Goal: Communication & Community: Answer question/provide support

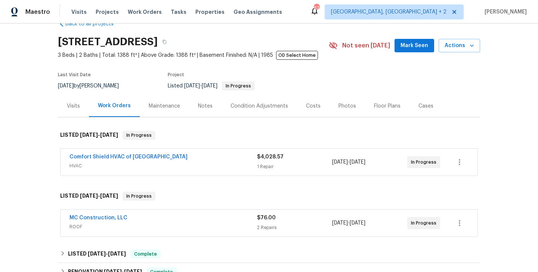
scroll to position [26, 0]
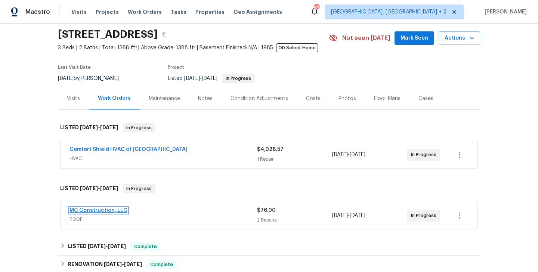
click at [110, 211] on link "MC Construction, LLC" at bounding box center [98, 210] width 58 height 5
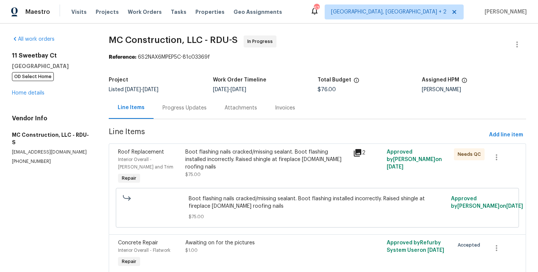
click at [25, 158] on p "(919) 601-7268" at bounding box center [51, 161] width 79 height 6
copy p "(919) 601-7268"
click at [182, 97] on div "Progress Updates" at bounding box center [184, 108] width 62 height 22
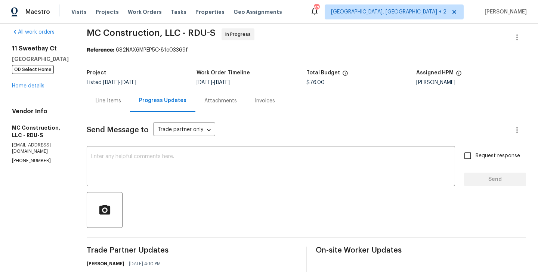
scroll to position [117, 0]
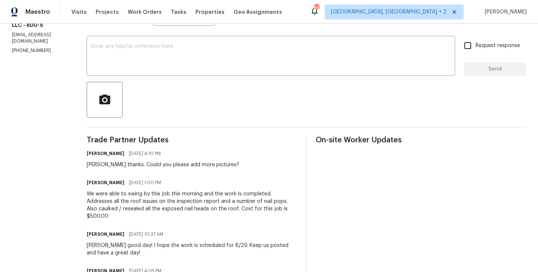
click at [87, 165] on div "Rick thanks. Could you please add more pictures?" at bounding box center [163, 164] width 152 height 7
copy div "Rick"
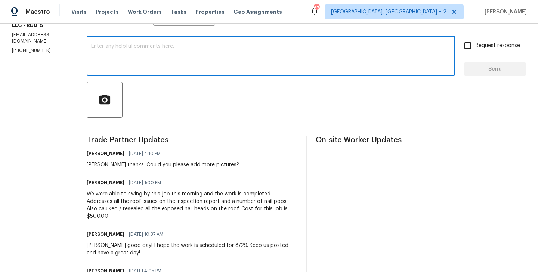
click at [150, 65] on textarea at bounding box center [270, 57] width 359 height 26
paste textarea "Rick"
type textarea "Rick Any update on the pictures?"
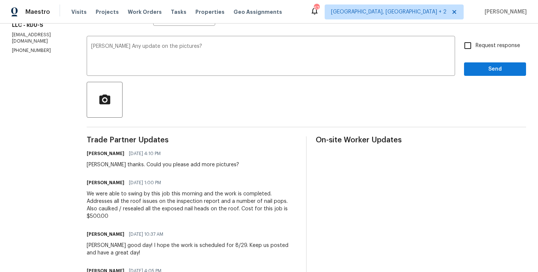
click at [477, 51] on label "Request response" at bounding box center [490, 46] width 60 height 16
click at [475, 51] on input "Request response" at bounding box center [468, 46] width 16 height 16
checkbox input "true"
click at [474, 75] on button "Send" at bounding box center [495, 69] width 62 height 14
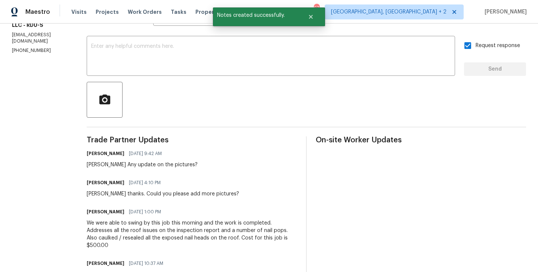
scroll to position [0, 0]
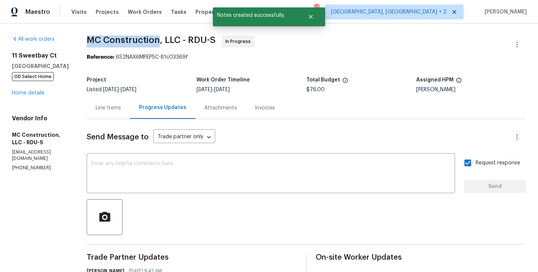
drag, startPoint x: 80, startPoint y: 40, endPoint x: 152, endPoint y: 40, distance: 72.1
copy span "MC Construction"
click at [33, 93] on link "Home details" at bounding box center [28, 92] width 32 height 5
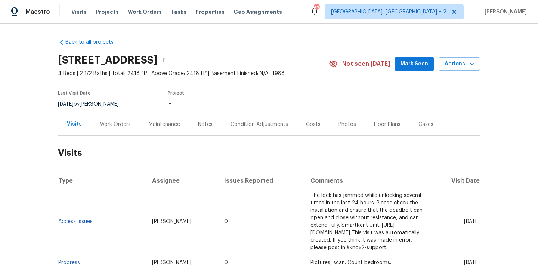
click at [116, 131] on div "Work Orders" at bounding box center [115, 124] width 49 height 22
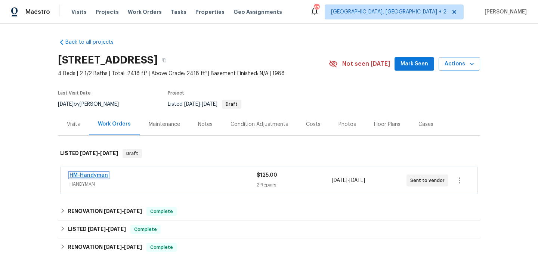
click at [94, 176] on link "HM-Handyman" at bounding box center [88, 174] width 38 height 5
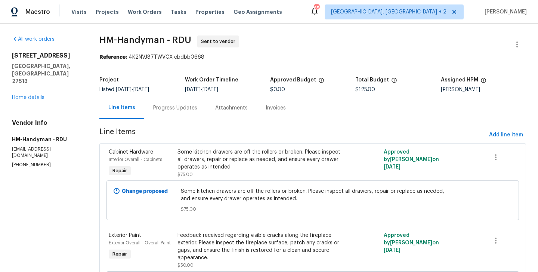
click at [187, 113] on div "Progress Updates" at bounding box center [175, 108] width 62 height 22
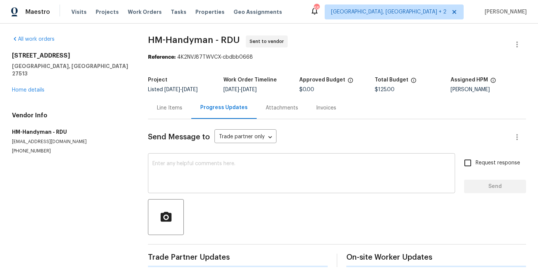
scroll to position [7, 0]
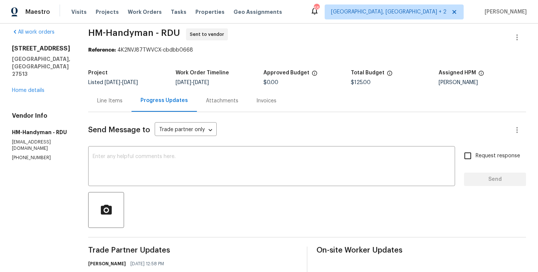
click at [21, 155] on p "(817) 526-5400" at bounding box center [41, 158] width 58 height 6
drag, startPoint x: 53, startPoint y: 60, endPoint x: 14, endPoint y: 44, distance: 41.9
click at [14, 44] on div "All work orders 316 Arlington Rdg Cary, NC 27513 Home details Vendor Info HM-Ha…" at bounding box center [41, 94] width 58 height 133
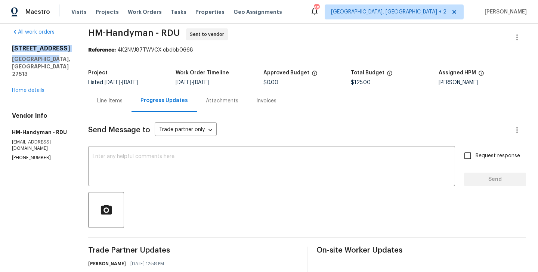
copy div "316 Arlington Rdg Cary, NC 27513"
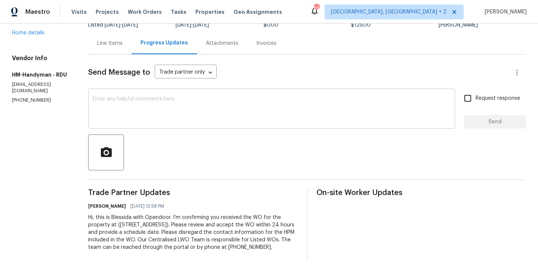
click at [177, 115] on div "x ​" at bounding box center [271, 109] width 367 height 38
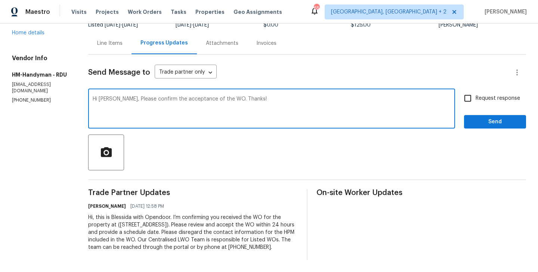
type textarea "Hi Heather, Please confirm the acceptance of the WO. Thanks!"
click at [479, 94] on span "Request response" at bounding box center [497, 98] width 44 height 8
click at [475, 93] on input "Request response" at bounding box center [468, 98] width 16 height 16
checkbox input "true"
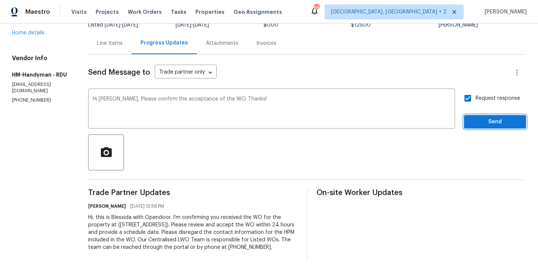
click at [467, 118] on button "Send" at bounding box center [495, 122] width 62 height 14
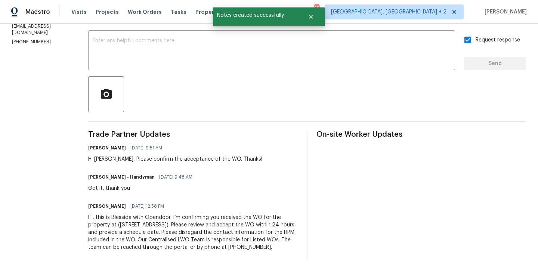
scroll to position [0, 0]
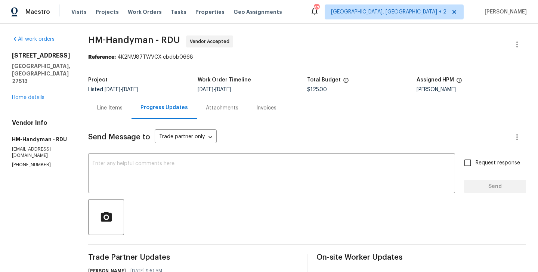
scroll to position [130, 0]
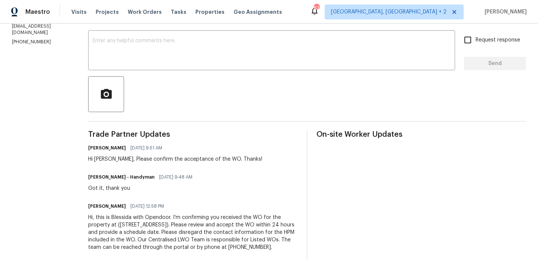
click at [110, 173] on h6 "HM - Heather Macy - Handyman" at bounding box center [121, 176] width 66 height 7
copy h6 "Heather"
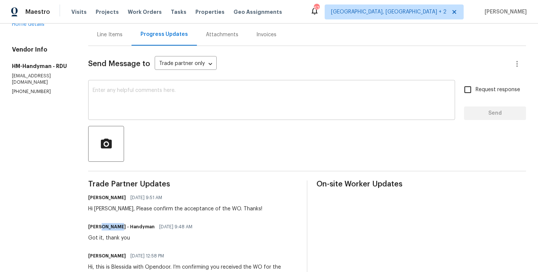
scroll to position [73, 0]
click at [136, 111] on textarea at bounding box center [272, 101] width 358 height 26
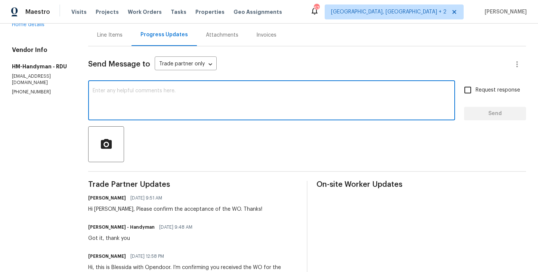
paste textarea "Heather"
type textarea "Heather please let us know when the work is scheduled?"
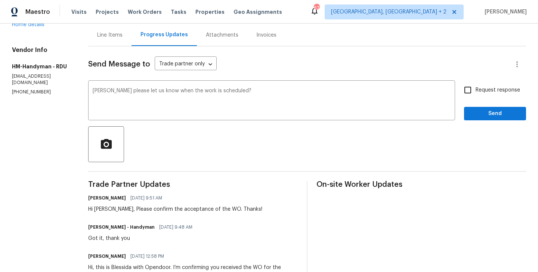
click at [499, 86] on span "Request response" at bounding box center [497, 90] width 44 height 8
click at [475, 86] on input "Request response" at bounding box center [468, 90] width 16 height 16
checkbox input "true"
click at [483, 112] on span "Send" at bounding box center [495, 113] width 50 height 9
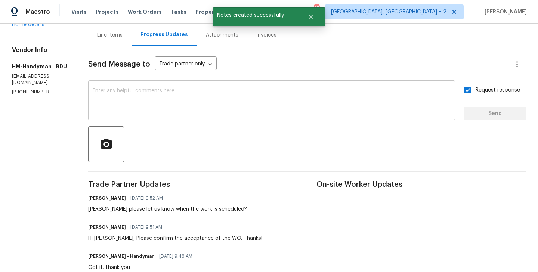
scroll to position [0, 0]
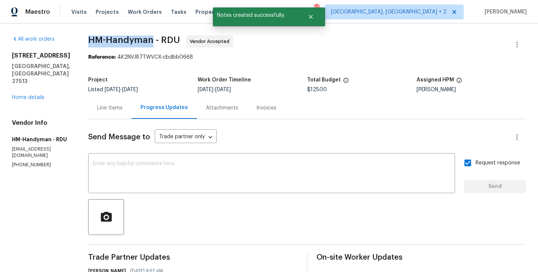
drag, startPoint x: 94, startPoint y: 40, endPoint x: 158, endPoint y: 40, distance: 63.5
click at [158, 40] on div "All work orders 316 Arlington Rdg Cary, NC 27513 Home details Vendor Info HM-Ha…" at bounding box center [269, 224] width 538 height 400
copy span "HM-Handyman"
click at [31, 95] on link "Home details" at bounding box center [28, 97] width 32 height 5
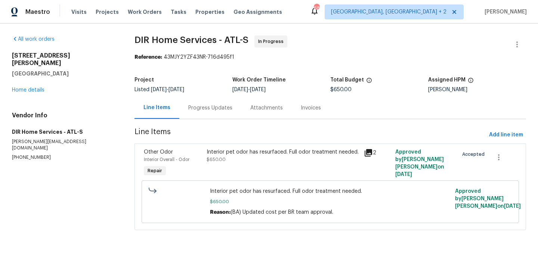
click at [205, 110] on div "Progress Updates" at bounding box center [210, 107] width 44 height 7
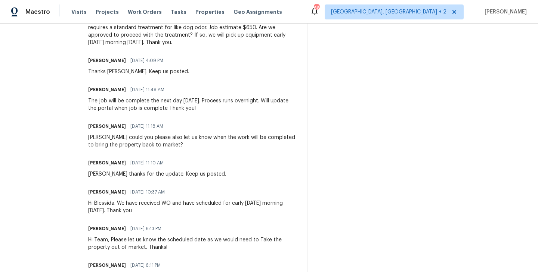
scroll to position [110, 0]
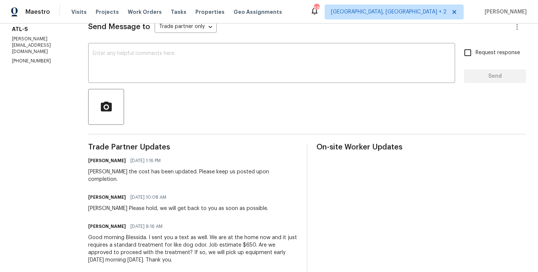
click at [106, 173] on div "[PERSON_NAME] the cost has been updated. Please keep us posted upon completion." at bounding box center [192, 175] width 209 height 15
copy div "[PERSON_NAME]"
click at [140, 50] on div "x ​" at bounding box center [271, 64] width 367 height 38
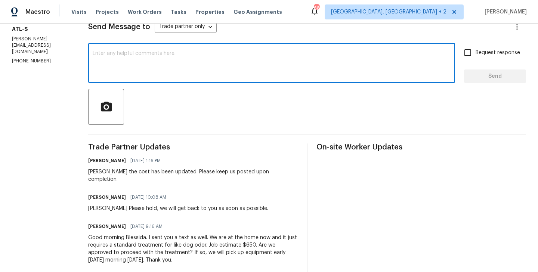
type textarea "v"
click at [108, 171] on div "[PERSON_NAME] the cost has been updated. Please keep us posted upon completion." at bounding box center [192, 175] width 209 height 15
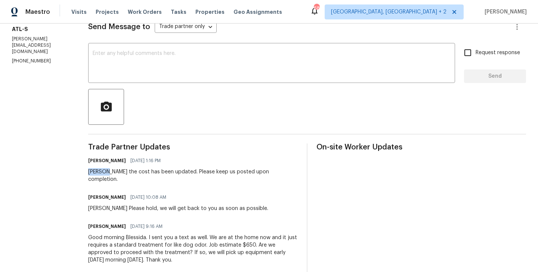
click at [108, 171] on div "[PERSON_NAME] the cost has been updated. Please keep us posted upon completion." at bounding box center [192, 175] width 209 height 15
copy div "[PERSON_NAME]"
click at [124, 91] on button "button" at bounding box center [106, 107] width 36 height 36
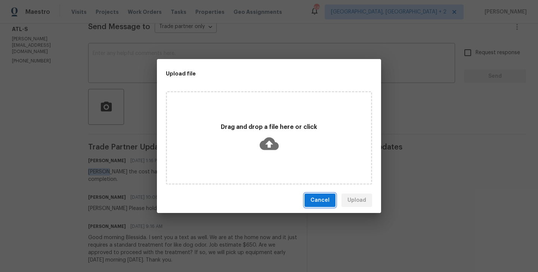
click at [314, 196] on span "Cancel" at bounding box center [319, 200] width 19 height 9
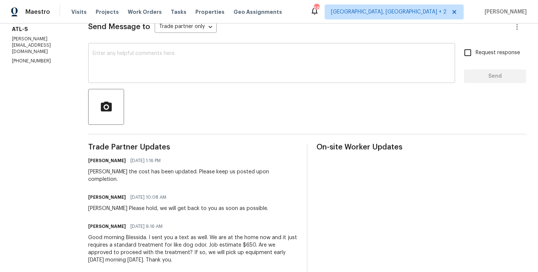
click at [153, 49] on div "x ​" at bounding box center [271, 64] width 367 height 38
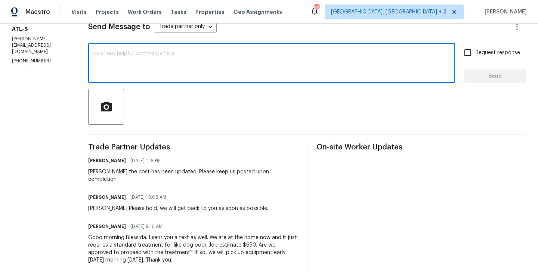
paste textarea "Kenneth"
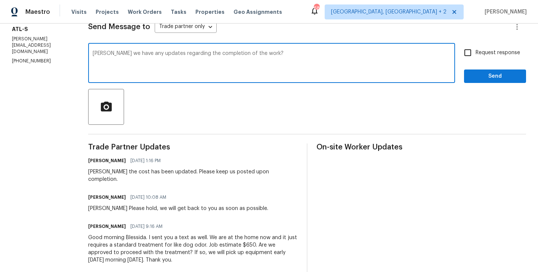
type textarea "Kenneth Do we have any updates regarding the completion of the work?"
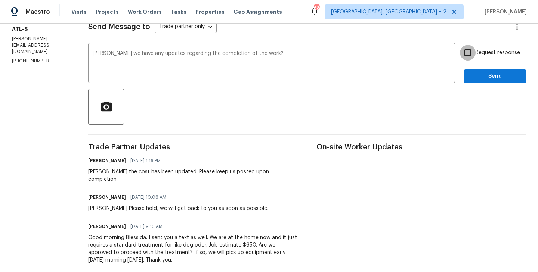
click at [474, 56] on input "Request response" at bounding box center [468, 53] width 16 height 16
checkbox input "true"
click at [474, 79] on span "Send" at bounding box center [495, 76] width 50 height 9
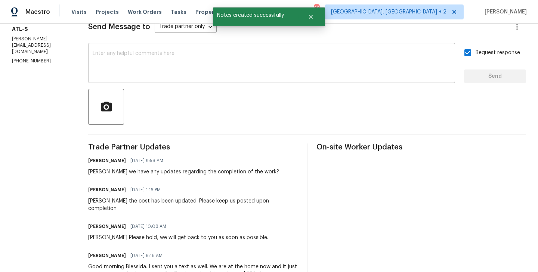
scroll to position [0, 0]
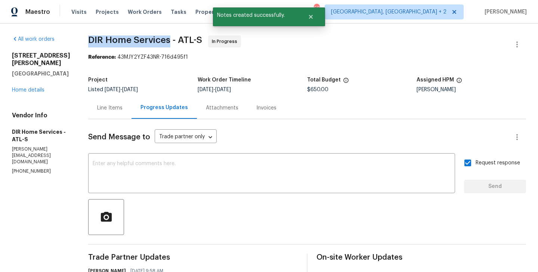
drag, startPoint x: 96, startPoint y: 41, endPoint x: 174, endPoint y: 42, distance: 78.8
click at [175, 41] on span "DIR Home Services - ATL-S" at bounding box center [145, 39] width 114 height 9
copy span "DIR Home Services"
click at [30, 87] on link "Home details" at bounding box center [28, 89] width 32 height 5
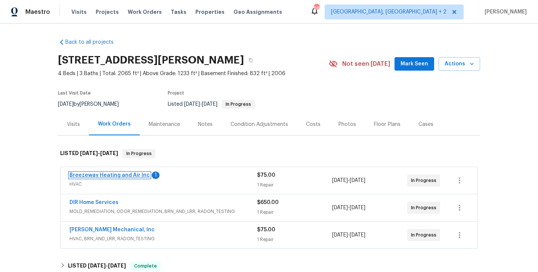
click at [125, 175] on link "Breezeway Heating and Air Inc" at bounding box center [109, 174] width 80 height 5
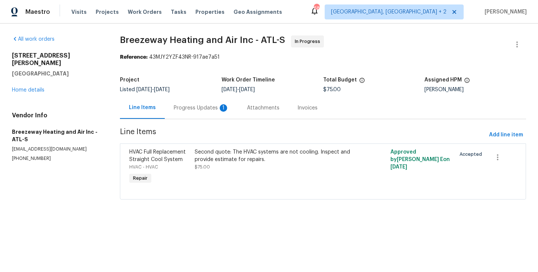
click at [194, 112] on div "Progress Updates 1" at bounding box center [201, 108] width 73 height 22
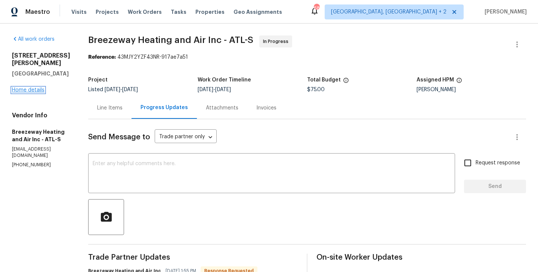
click at [37, 87] on link "Home details" at bounding box center [28, 89] width 32 height 5
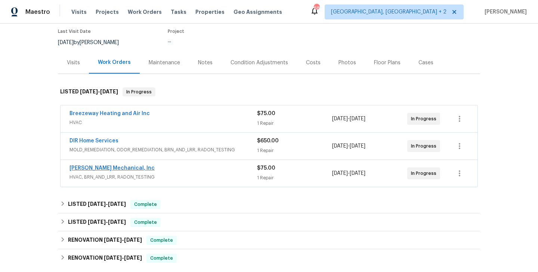
scroll to position [62, 0]
click at [124, 167] on link "JH Martin Mechanical, Inc" at bounding box center [111, 167] width 85 height 5
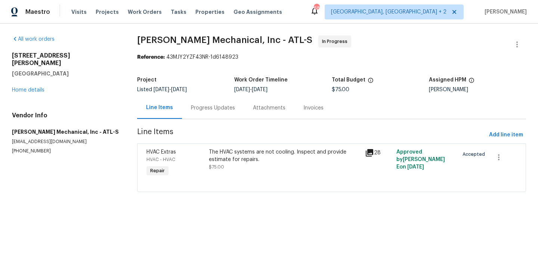
click at [194, 112] on div "Progress Updates" at bounding box center [213, 108] width 62 height 22
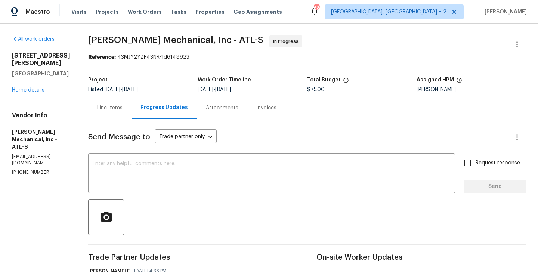
click at [35, 80] on div "2997 Burton Cir Gainesville, GA 30507 Home details" at bounding box center [41, 73] width 58 height 42
click at [36, 87] on link "Home details" at bounding box center [28, 89] width 32 height 5
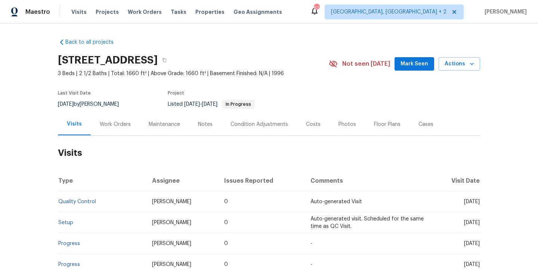
click at [119, 121] on div "Work Orders" at bounding box center [115, 124] width 31 height 7
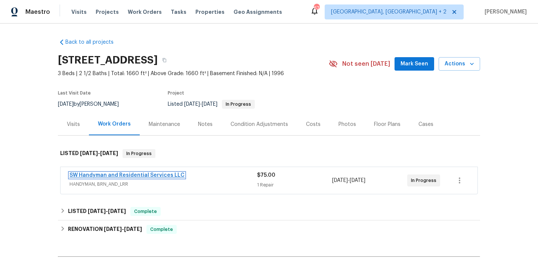
click at [140, 173] on link "SW Handyman and Residential Services LLC" at bounding box center [126, 174] width 115 height 5
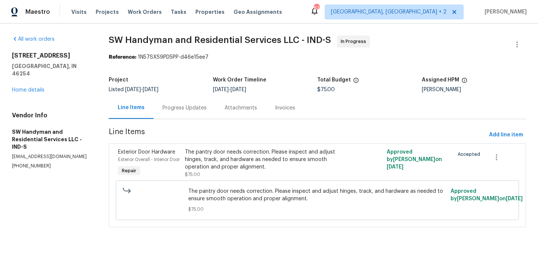
click at [194, 106] on div "Progress Updates" at bounding box center [184, 107] width 44 height 7
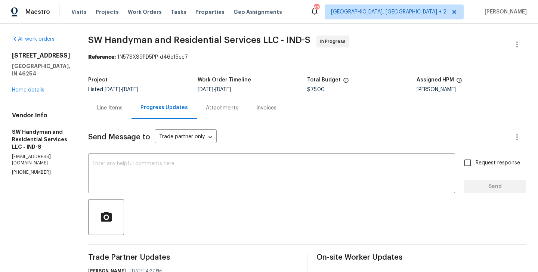
click at [38, 169] on p "(864) 417-2898" at bounding box center [41, 172] width 58 height 6
copy p "(864) 417-2898"
click at [29, 169] on p "(864) 417-2898" at bounding box center [41, 172] width 58 height 6
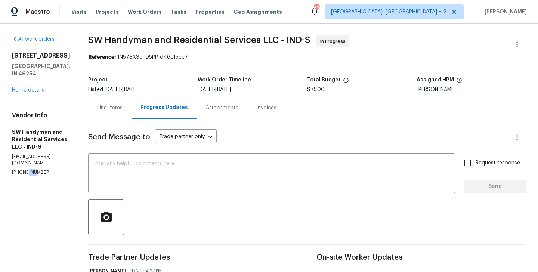
click at [29, 169] on p "(864) 417-2898" at bounding box center [41, 172] width 58 height 6
copy p "(864) 417-2898"
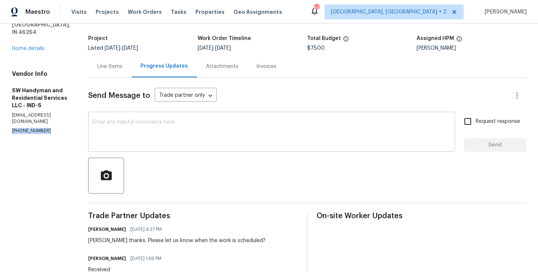
scroll to position [43, 0]
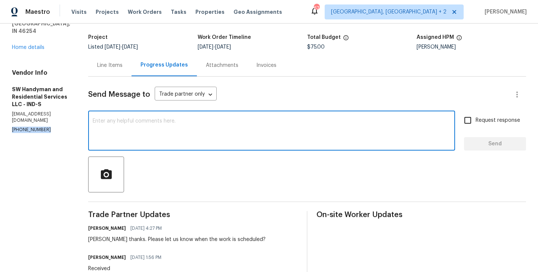
click at [154, 128] on textarea at bounding box center [272, 131] width 358 height 26
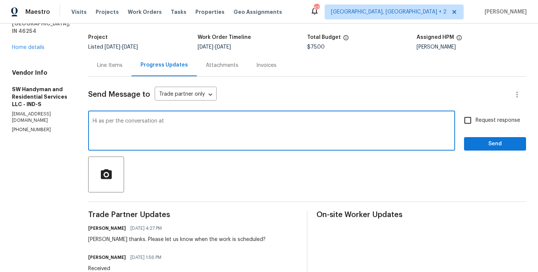
paste textarea "(864) 417-2898"
type textarea "Hi as per the conversation at (864) 417-2898 Please add the pictures and mark t…"
click at [479, 119] on span "Request response" at bounding box center [497, 120] width 44 height 8
click at [475, 119] on input "Request response" at bounding box center [468, 120] width 16 height 16
checkbox input "true"
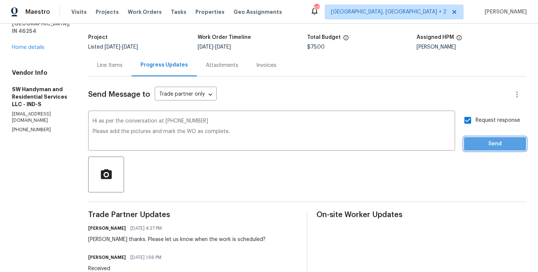
click at [477, 141] on span "Send" at bounding box center [495, 143] width 50 height 9
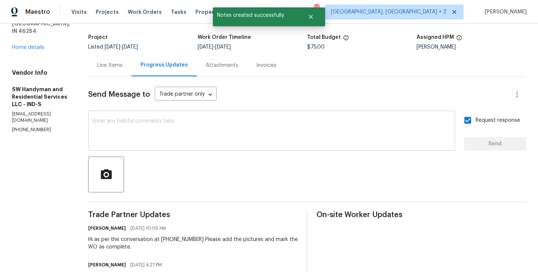
scroll to position [0, 0]
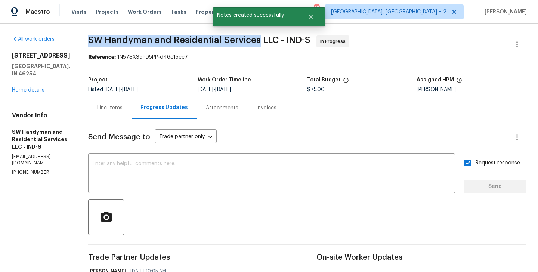
drag, startPoint x: 89, startPoint y: 39, endPoint x: 258, endPoint y: 41, distance: 168.8
click at [258, 41] on span "SW Handyman and Residential Services LLC - IND-S" at bounding box center [199, 39] width 222 height 9
copy span "SW Handyman and Residential Services"
click at [38, 87] on link "Home details" at bounding box center [28, 89] width 32 height 5
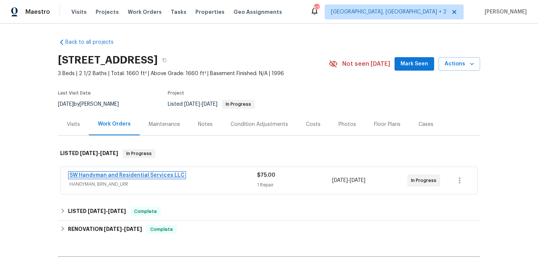
click at [175, 174] on link "SW Handyman and Residential Services LLC" at bounding box center [126, 174] width 115 height 5
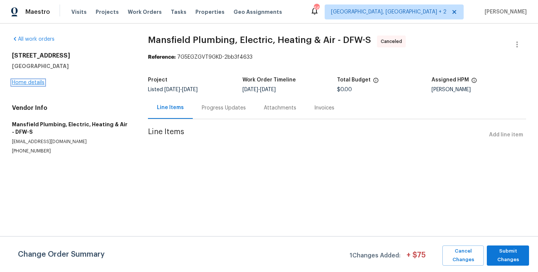
click at [37, 82] on link "Home details" at bounding box center [28, 82] width 32 height 5
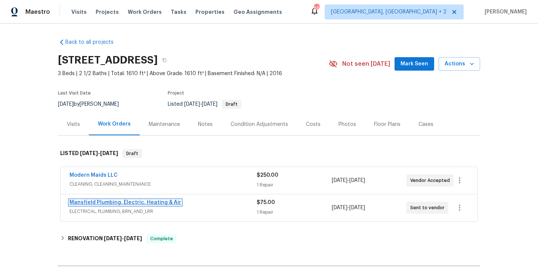
click at [164, 204] on link "Mansfield Plumbing, Electric, Heating & Air" at bounding box center [125, 202] width 112 height 5
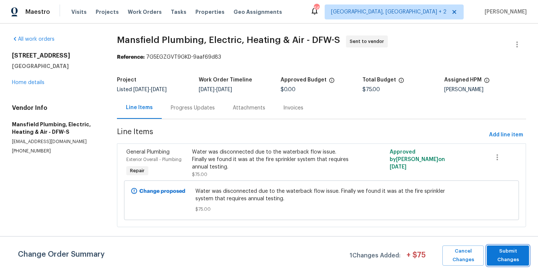
click at [516, 256] on span "Submit Changes" at bounding box center [507, 255] width 35 height 17
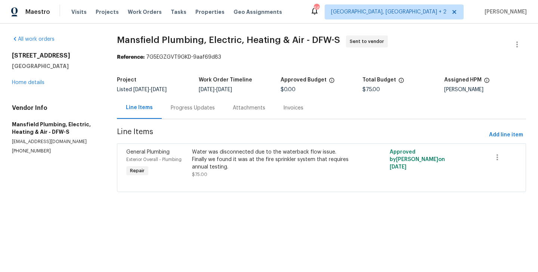
click at [192, 114] on div "Progress Updates" at bounding box center [193, 108] width 62 height 22
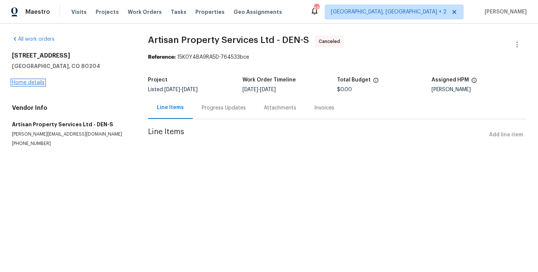
click at [29, 83] on link "Home details" at bounding box center [28, 82] width 32 height 5
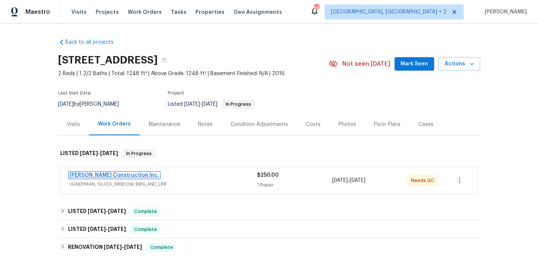
click at [121, 173] on link "[PERSON_NAME] Construction Inc." at bounding box center [114, 174] width 90 height 5
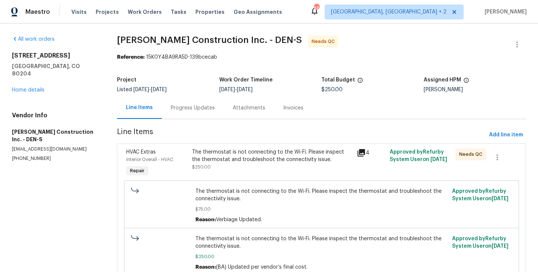
click at [191, 108] on div "Progress Updates" at bounding box center [193, 107] width 44 height 7
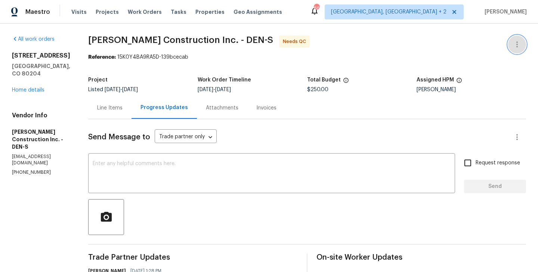
click at [515, 44] on icon "button" at bounding box center [516, 44] width 9 height 9
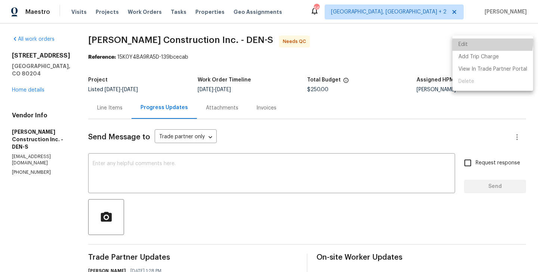
click at [469, 41] on li "Edit" at bounding box center [492, 44] width 81 height 12
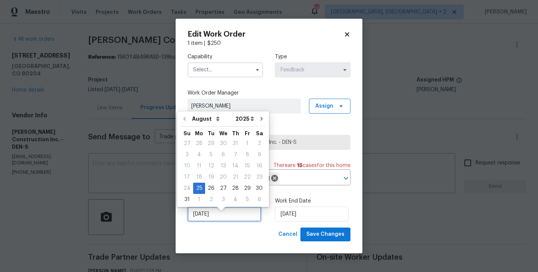
click at [195, 220] on input "[DATE]" at bounding box center [224, 213] width 74 height 15
click at [209, 187] on div "26" at bounding box center [211, 188] width 12 height 10
type input "26/08/2025"
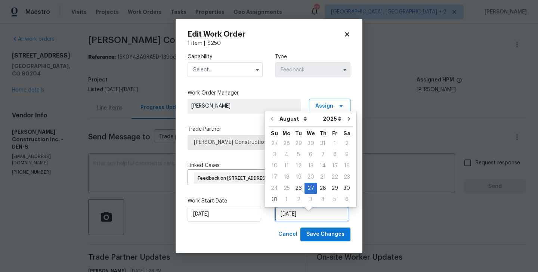
click at [311, 220] on input "27/08/2025" at bounding box center [312, 213] width 74 height 15
click at [323, 189] on div "28" at bounding box center [323, 188] width 12 height 10
type input "28/08/2025"
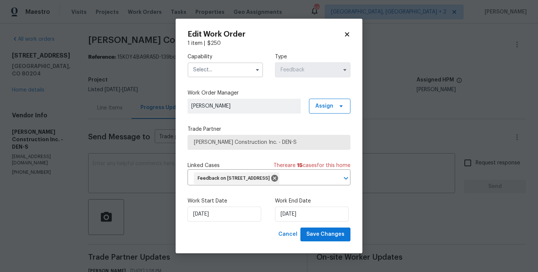
click at [227, 63] on input "text" at bounding box center [224, 69] width 75 height 15
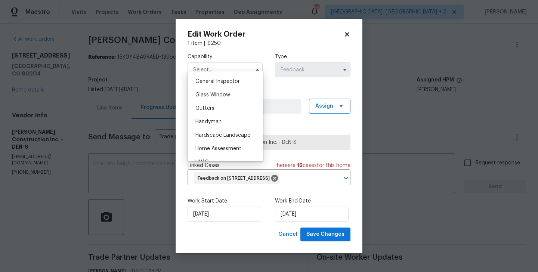
scroll to position [382, 0]
click at [225, 108] on div "Handyman" at bounding box center [225, 108] width 72 height 13
type input "Handyman"
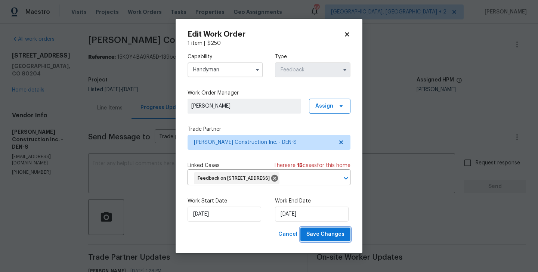
click at [325, 239] on span "Save Changes" at bounding box center [325, 234] width 38 height 9
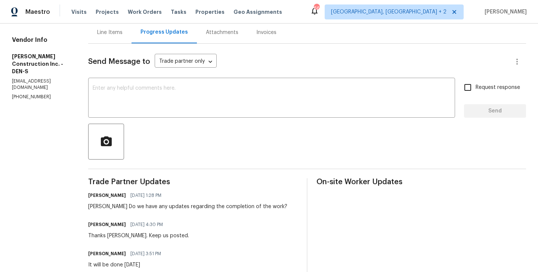
scroll to position [78, 0]
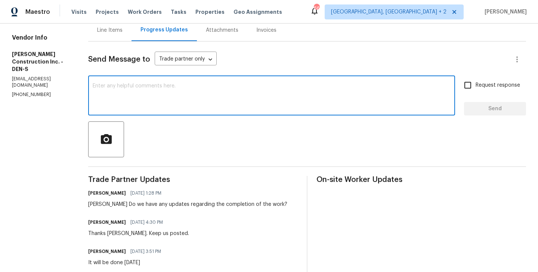
click at [166, 97] on textarea at bounding box center [272, 96] width 358 height 26
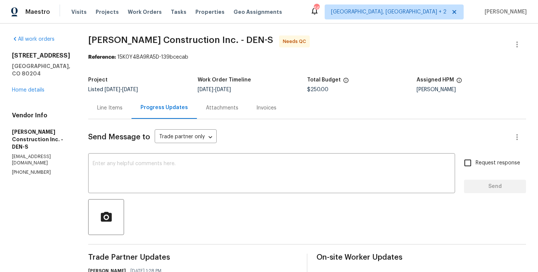
click at [120, 105] on div "Line Items" at bounding box center [109, 107] width 25 height 7
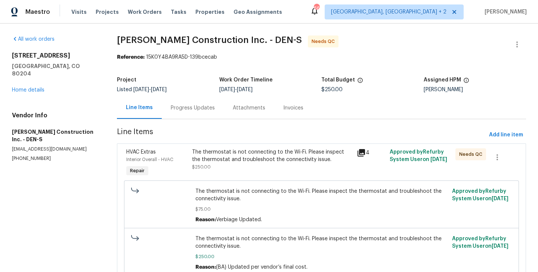
click at [240, 152] on div "The thermostat is not connecting to the Wi-Fi. Please inspect the thermostat an…" at bounding box center [272, 155] width 160 height 15
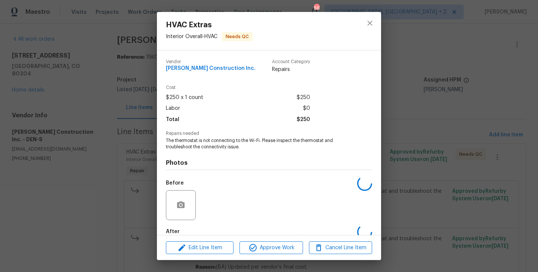
scroll to position [41, 0]
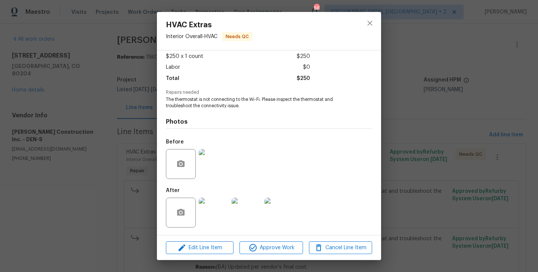
click at [120, 182] on div "HVAC Extras Interior Overall - HVAC Needs QC Vendor [PERSON_NAME] Construction …" at bounding box center [269, 136] width 538 height 272
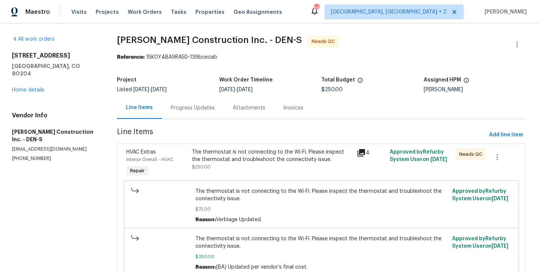
click at [200, 111] on div "Progress Updates" at bounding box center [193, 107] width 44 height 7
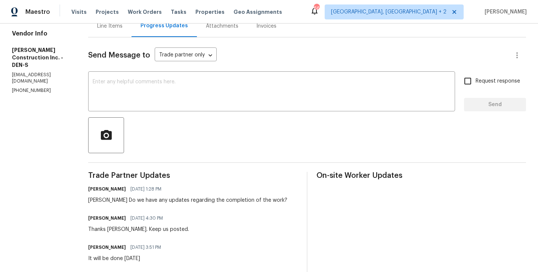
scroll to position [75, 0]
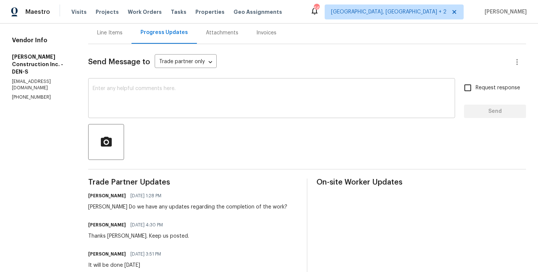
click at [173, 111] on textarea at bounding box center [272, 99] width 358 height 26
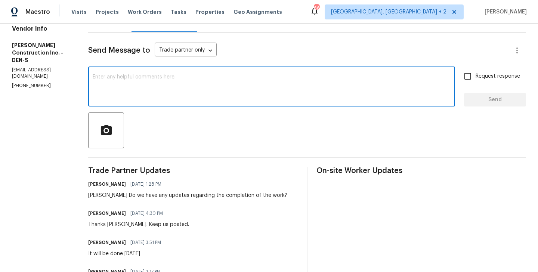
scroll to position [0, 0]
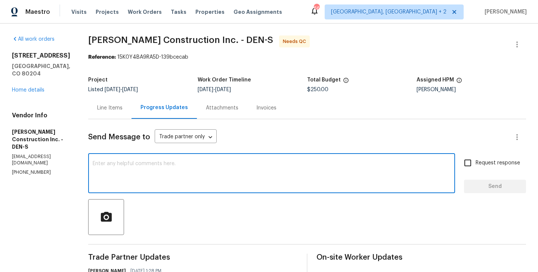
click at [47, 154] on section "All work orders 1245 Utica St Apt 104 Denver, CO 80204 Home details Vendor Info…" at bounding box center [41, 274] width 58 height 479
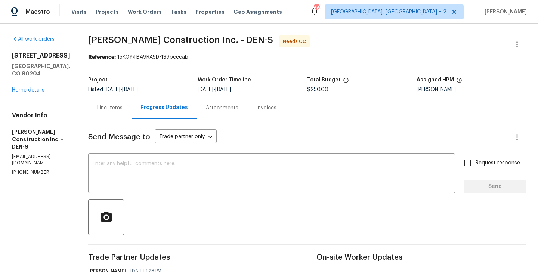
click at [47, 154] on section "All work orders 1245 Utica St Apt 104 Denver, CO 80204 Home details Vendor Info…" at bounding box center [41, 274] width 58 height 479
copy p "[PHONE_NUMBER]"
click at [122, 107] on div "Line Items" at bounding box center [109, 107] width 25 height 7
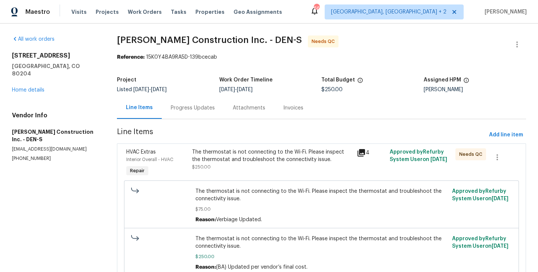
click at [216, 129] on span "Line Items" at bounding box center [301, 135] width 369 height 14
click at [192, 113] on div "Progress Updates" at bounding box center [193, 108] width 62 height 22
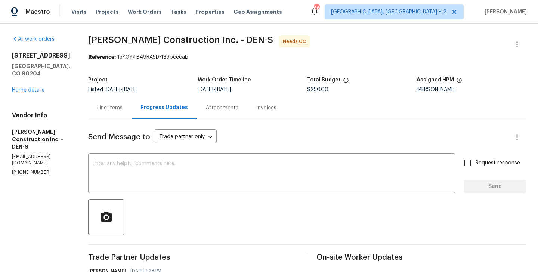
click at [110, 110] on div "Line Items" at bounding box center [109, 107] width 25 height 7
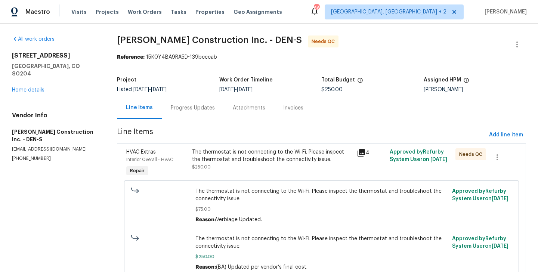
click at [215, 158] on div "The thermostat is not connecting to the Wi-Fi. Please inspect the thermostat an…" at bounding box center [272, 155] width 160 height 15
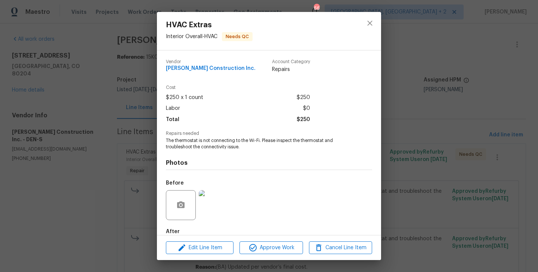
scroll to position [41, 0]
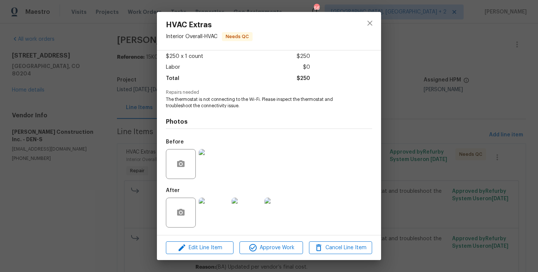
click at [215, 206] on img at bounding box center [214, 212] width 30 height 30
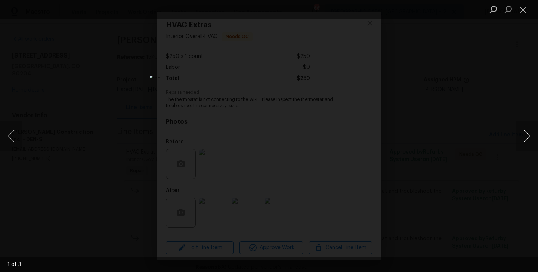
click at [529, 137] on button "Next image" at bounding box center [526, 136] width 22 height 30
click at [462, 52] on div "Lightbox" at bounding box center [269, 136] width 538 height 272
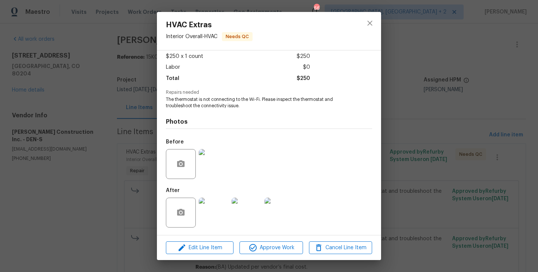
click at [462, 52] on div "HVAC Extras Interior Overall - HVAC Needs QC Vendor [PERSON_NAME] Construction …" at bounding box center [269, 136] width 538 height 272
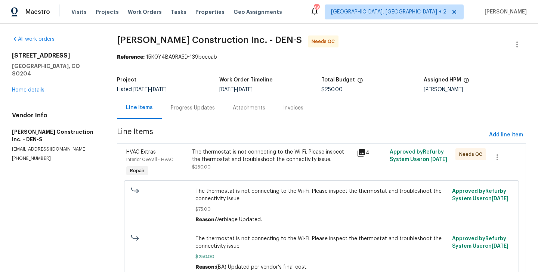
click at [199, 113] on div "Progress Updates" at bounding box center [193, 108] width 62 height 22
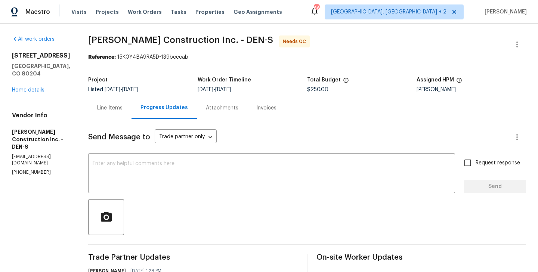
click at [129, 103] on div "Line Items" at bounding box center [109, 108] width 43 height 22
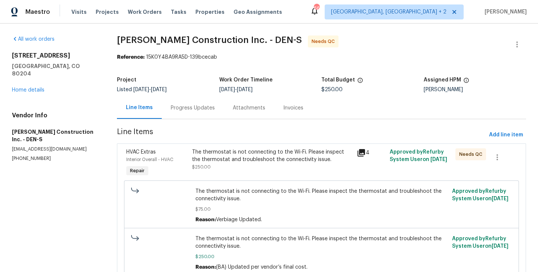
click at [131, 102] on div "Line Items" at bounding box center [139, 108] width 45 height 22
click at [224, 154] on div "The thermostat is not connecting to the Wi-Fi. Please inspect the thermostat an…" at bounding box center [272, 155] width 160 height 15
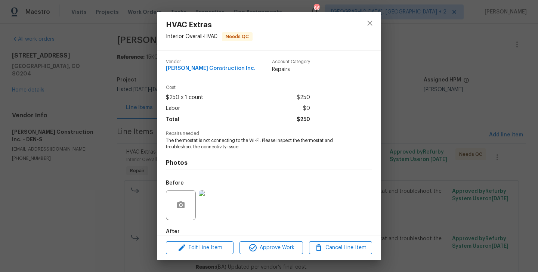
scroll to position [41, 0]
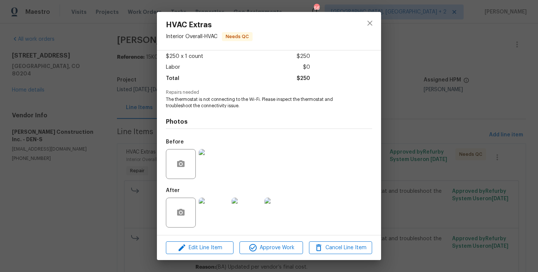
click at [270, 214] on img at bounding box center [279, 212] width 30 height 30
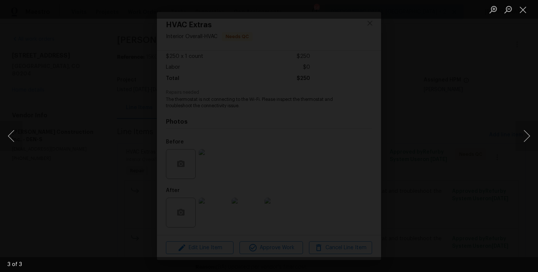
click at [116, 114] on div "Lightbox" at bounding box center [269, 136] width 538 height 272
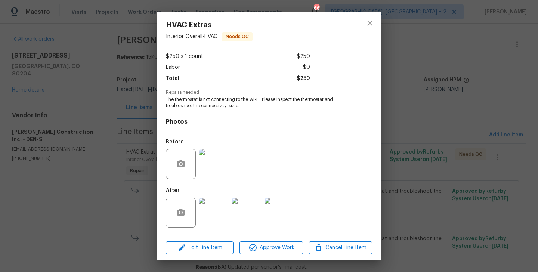
click at [129, 109] on div "HVAC Extras Interior Overall - HVAC Needs QC Vendor Hanson Construction Inc. Ac…" at bounding box center [269, 136] width 538 height 272
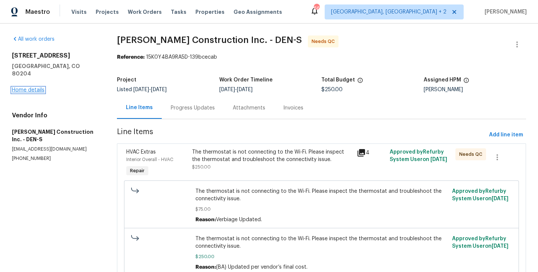
click at [31, 87] on link "Home details" at bounding box center [28, 89] width 32 height 5
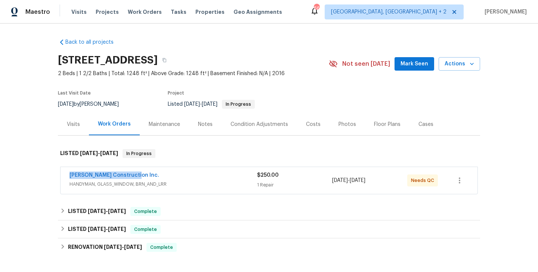
drag, startPoint x: 138, startPoint y: 177, endPoint x: 63, endPoint y: 177, distance: 74.7
click at [63, 177] on div "Hanson Construction Inc. HANDYMAN, GLASS_WINDOW, BRN_AND_LRR $250.00 1 Repair 8…" at bounding box center [268, 180] width 417 height 27
copy link "Hanson Construction Inc."
click at [96, 174] on link "Hanson Construction Inc." at bounding box center [114, 174] width 90 height 5
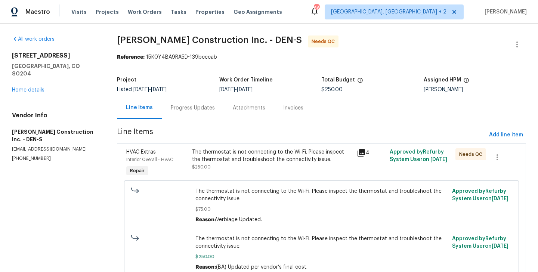
click at [182, 110] on div "Progress Updates" at bounding box center [193, 107] width 44 height 7
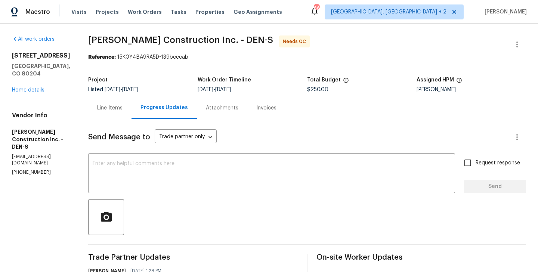
click at [114, 112] on div "Line Items" at bounding box center [109, 108] width 43 height 22
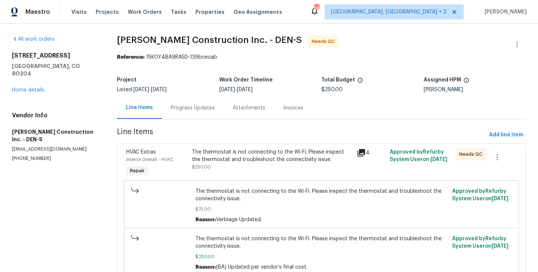
click at [231, 172] on div "The thermostat is not connecting to the Wi-Fi. Please inspect the thermostat an…" at bounding box center [272, 163] width 164 height 34
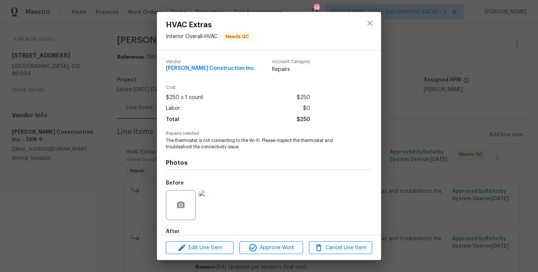
scroll to position [41, 0]
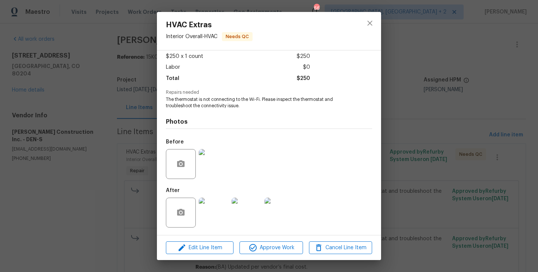
click at [210, 205] on img at bounding box center [214, 212] width 30 height 30
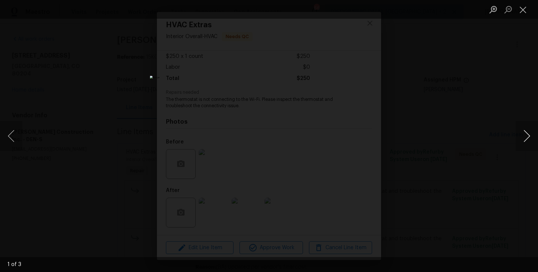
click at [526, 143] on button "Next image" at bounding box center [526, 136] width 22 height 30
click at [440, 115] on div "Lightbox" at bounding box center [269, 136] width 538 height 272
click at [403, 115] on div "Lightbox" at bounding box center [269, 136] width 538 height 272
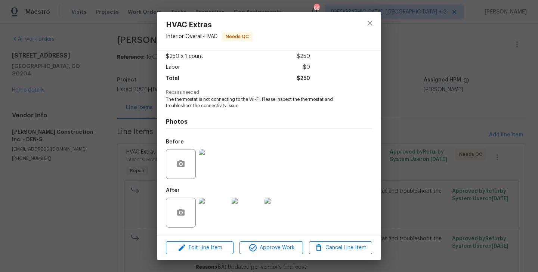
click at [115, 74] on div "HVAC Extras Interior Overall - HVAC Needs QC Vendor Hanson Construction Inc. Ac…" at bounding box center [269, 136] width 538 height 272
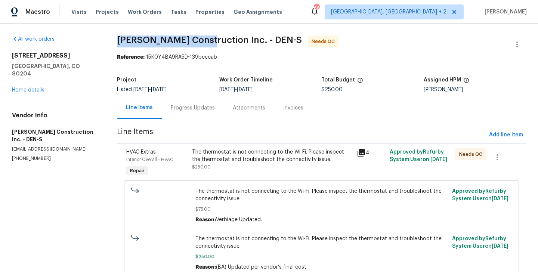
drag, startPoint x: 116, startPoint y: 40, endPoint x: 207, endPoint y: 40, distance: 90.7
click at [207, 40] on div "All work orders 1245 Utica St Apt 104 Denver, CO 80204 Home details Vendor Info…" at bounding box center [269, 165] width 538 height 282
copy span "Hanson Construction"
click at [21, 87] on link "Home details" at bounding box center [28, 89] width 32 height 5
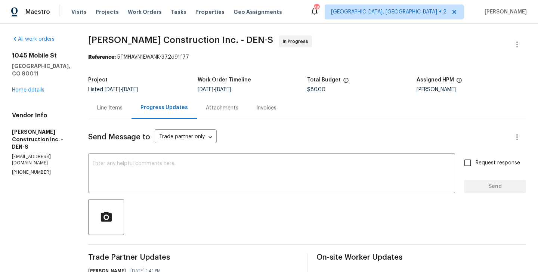
click at [178, 153] on div "Send Message to Trade partner only Trade partner only ​ x ​ Request response Se…" at bounding box center [307, 236] width 438 height 234
click at [101, 99] on div "Line Items" at bounding box center [109, 108] width 43 height 22
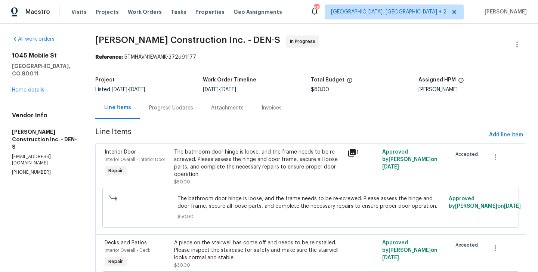
click at [173, 112] on div "Progress Updates" at bounding box center [171, 108] width 62 height 22
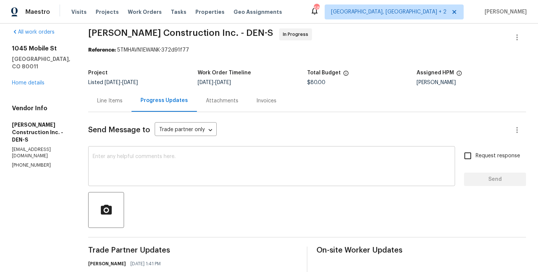
scroll to position [101, 0]
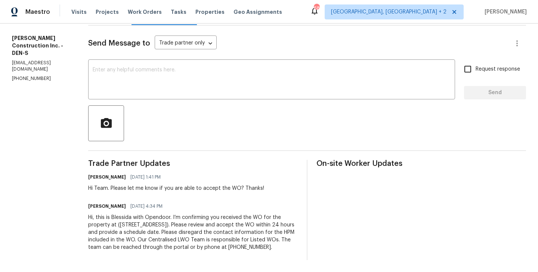
click at [139, 48] on div "Send Message to Trade partner only Trade partner only ​ x ​ Request response Se…" at bounding box center [307, 142] width 438 height 234
click at [142, 74] on textarea at bounding box center [272, 80] width 358 height 26
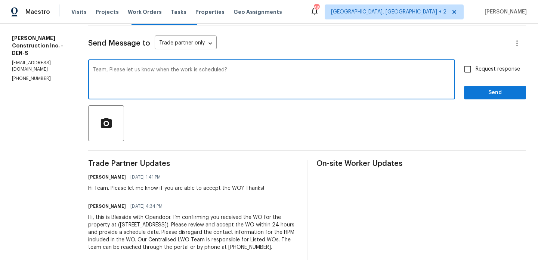
type textarea "Team, Please let us know when the work is scheduled?"
click at [475, 61] on input "Request response" at bounding box center [468, 69] width 16 height 16
checkbox input "true"
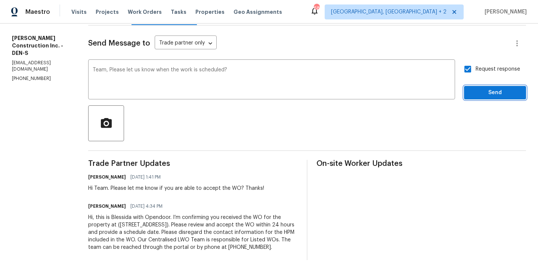
click at [476, 88] on span "Send" at bounding box center [495, 92] width 50 height 9
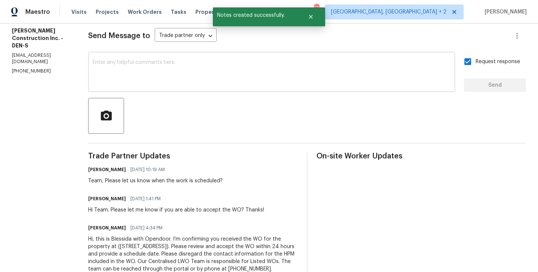
scroll to position [0, 0]
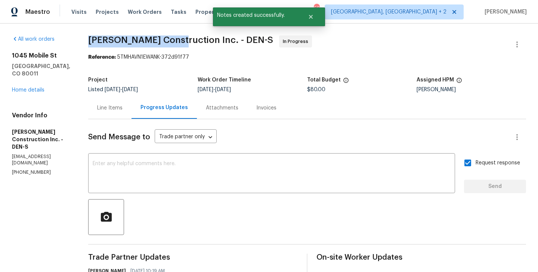
drag, startPoint x: 98, startPoint y: 42, endPoint x: 187, endPoint y: 43, distance: 88.8
click at [187, 43] on span "Hanson Construction Inc. - DEN-S" at bounding box center [180, 39] width 185 height 9
copy span "Hanson Construction"
click at [21, 87] on link "Home details" at bounding box center [28, 89] width 32 height 5
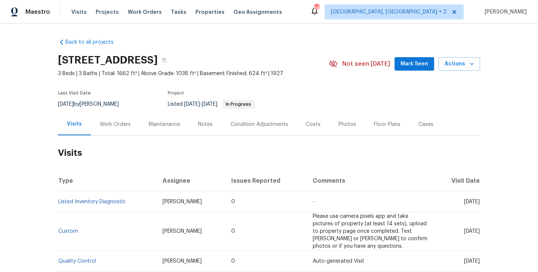
click at [140, 121] on div "Maintenance" at bounding box center [164, 124] width 49 height 22
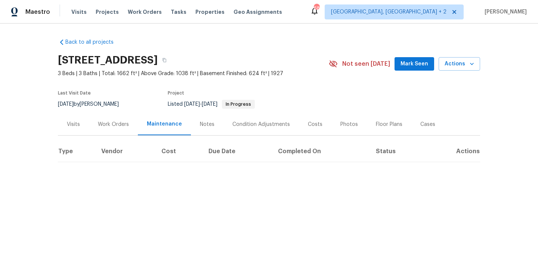
click at [119, 131] on div "Work Orders" at bounding box center [113, 124] width 49 height 22
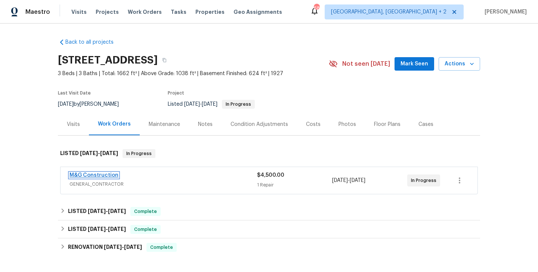
click at [109, 175] on link "M&G Construction" at bounding box center [93, 174] width 49 height 5
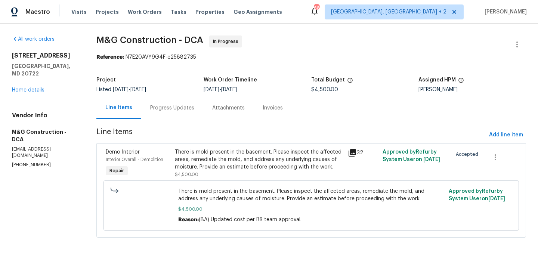
click at [183, 107] on div "Progress Updates" at bounding box center [172, 107] width 44 height 7
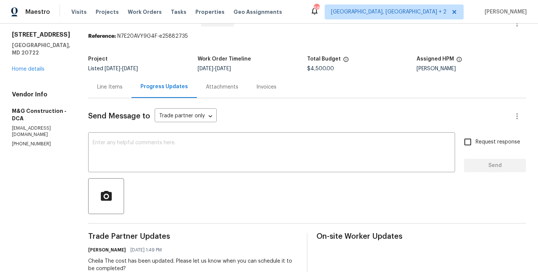
scroll to position [9, 0]
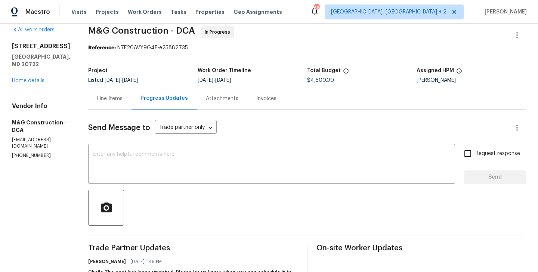
click at [39, 152] on p "[PHONE_NUMBER]" at bounding box center [41, 155] width 58 height 6
copy p "[PHONE_NUMBER]"
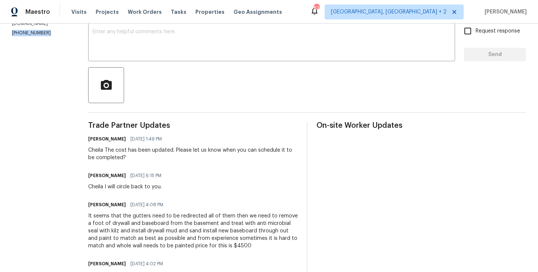
scroll to position [85, 0]
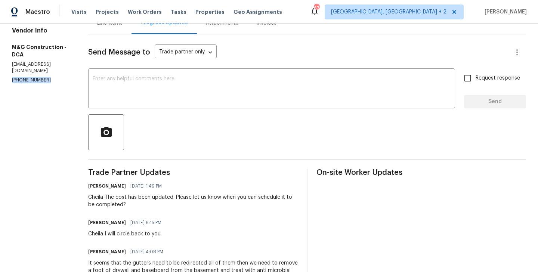
click at [27, 70] on section "All work orders [STREET_ADDRESS] Home details Vendor Info M&G Construction - DC…" at bounding box center [41, 234] width 58 height 567
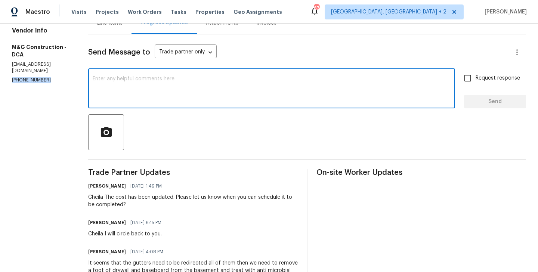
click at [138, 81] on textarea at bounding box center [272, 89] width 358 height 26
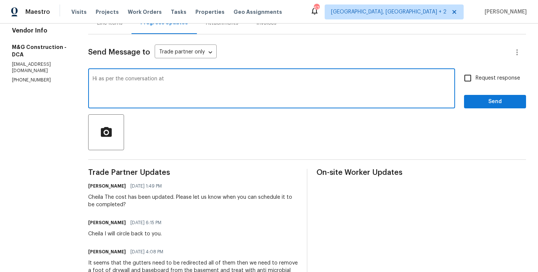
paste textarea "[PHONE_NUMBER]"
type textarea "Hi as per the conversation at [PHONE_NUMBER] Please have the work completed by …"
click at [489, 79] on span "Request response" at bounding box center [497, 78] width 44 height 8
click at [475, 79] on input "Request response" at bounding box center [468, 78] width 16 height 16
checkbox input "true"
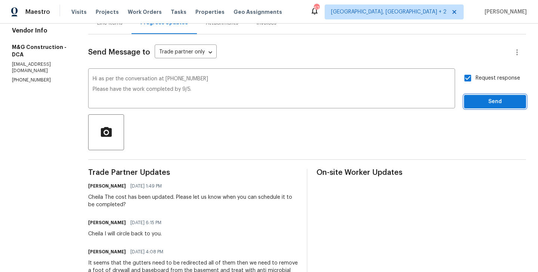
click at [476, 105] on span "Send" at bounding box center [495, 101] width 50 height 9
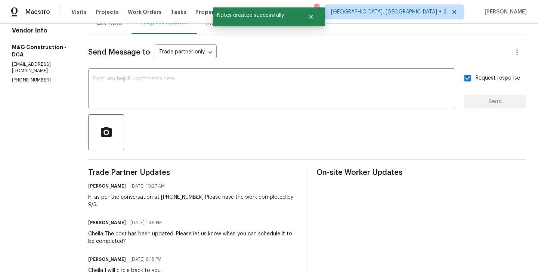
scroll to position [0, 0]
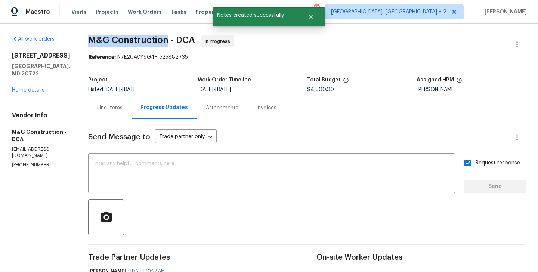
drag, startPoint x: 90, startPoint y: 42, endPoint x: 166, endPoint y: 43, distance: 75.8
click at [166, 43] on span "M&G Construction - DCA" at bounding box center [141, 39] width 107 height 9
copy span "M&G Construction"
click at [25, 87] on link "Home details" at bounding box center [28, 89] width 32 height 5
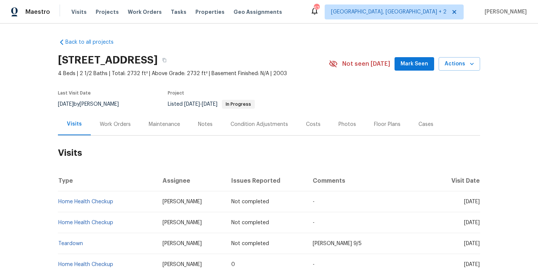
click at [104, 124] on div "Work Orders" at bounding box center [115, 124] width 31 height 7
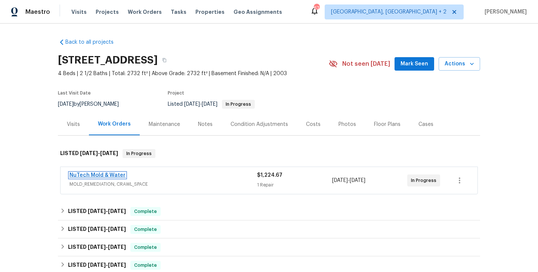
click at [113, 175] on link "NuTech Mold & Water" at bounding box center [97, 174] width 56 height 5
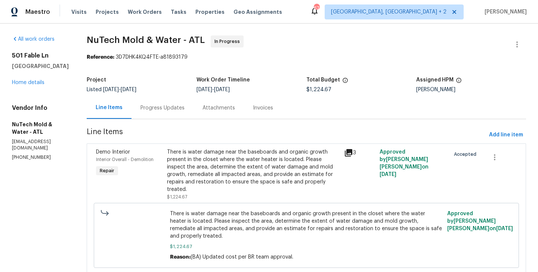
click at [177, 104] on div "Progress Updates" at bounding box center [162, 108] width 62 height 22
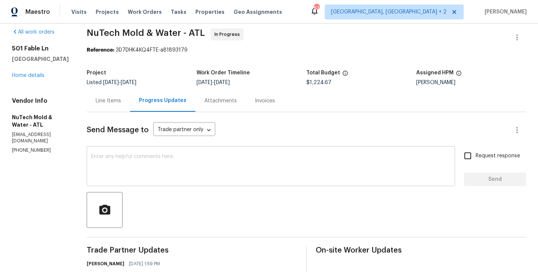
scroll to position [83, 0]
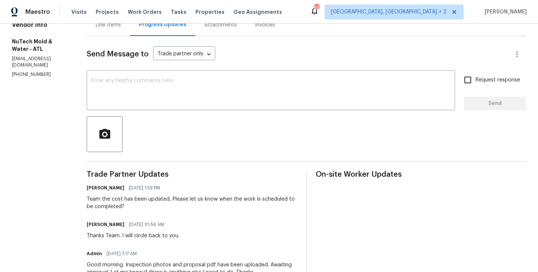
click at [40, 71] on p "[PHONE_NUMBER]" at bounding box center [40, 74] width 57 height 6
copy p "[PHONE_NUMBER]"
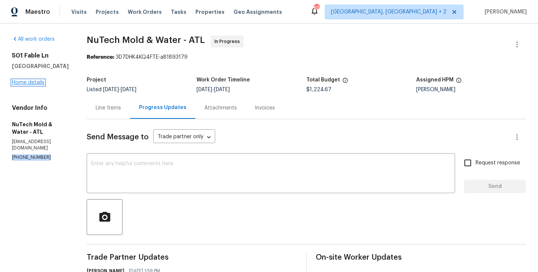
click at [35, 84] on link "Home details" at bounding box center [28, 82] width 32 height 5
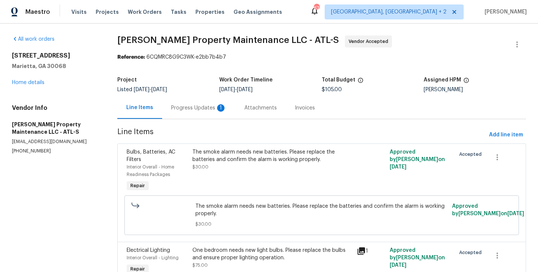
click at [184, 110] on div "Progress Updates 1" at bounding box center [198, 107] width 55 height 7
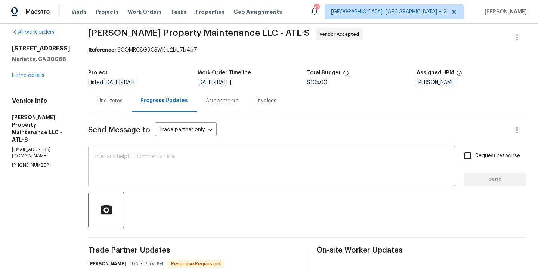
scroll to position [93, 0]
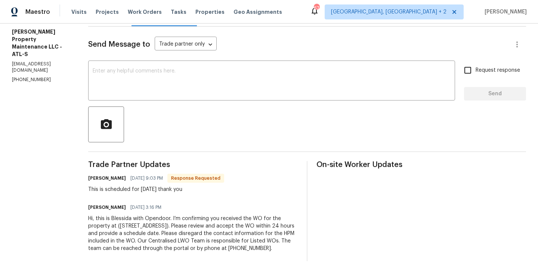
click at [97, 179] on h6 "Daniel glen" at bounding box center [107, 177] width 38 height 7
copy h6 "Daniel"
click at [154, 85] on textarea at bounding box center [272, 81] width 358 height 26
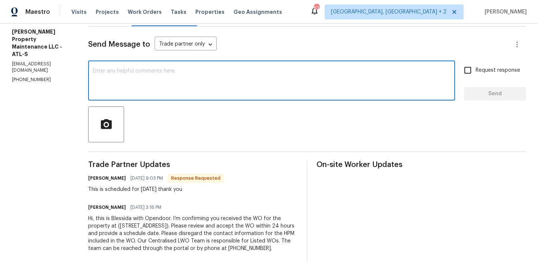
paste textarea "Daniel"
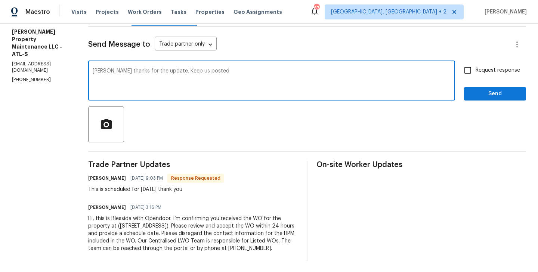
type textarea "Daniel thanks for the update. Keep us posted."
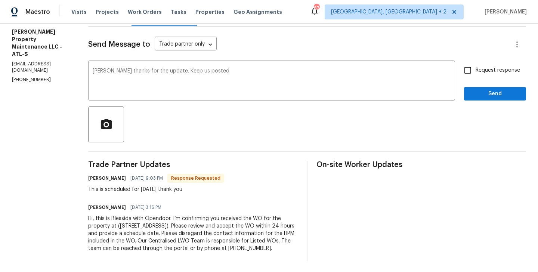
click at [495, 67] on span "Request response" at bounding box center [497, 70] width 44 height 8
click at [475, 67] on input "Request response" at bounding box center [468, 70] width 16 height 16
checkbox input "true"
click at [480, 91] on span "Send" at bounding box center [495, 93] width 50 height 9
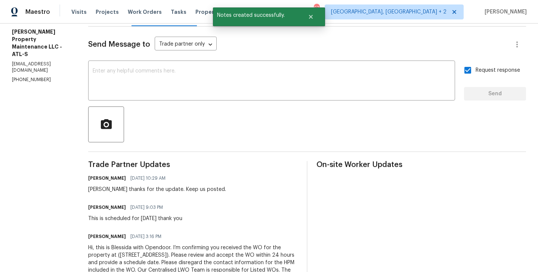
scroll to position [0, 0]
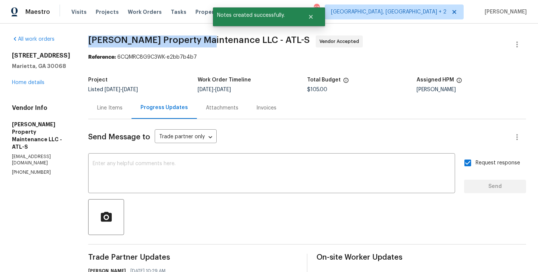
drag, startPoint x: 88, startPoint y: 39, endPoint x: 207, endPoint y: 40, distance: 118.3
click at [207, 40] on div "All work orders 4958 Meadow Ln Marietta, GA 30068 Home details Vendor Info Glen…" at bounding box center [269, 209] width 538 height 371
copy span "Glen Property Maintenance"
click at [30, 81] on link "Home details" at bounding box center [28, 82] width 32 height 5
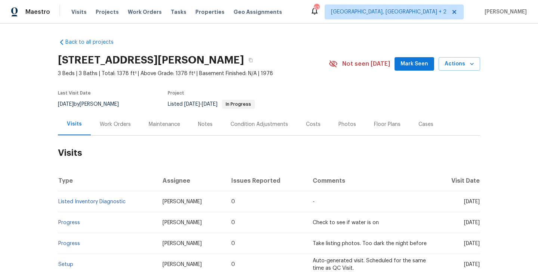
click at [99, 129] on div "Work Orders" at bounding box center [115, 124] width 49 height 22
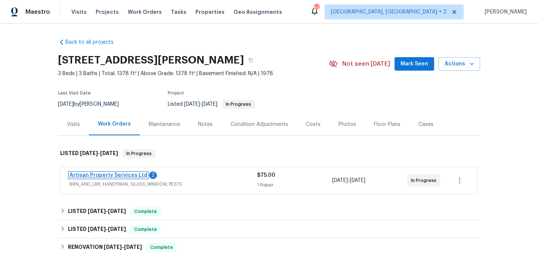
click at [127, 176] on link "Artisan Property Services Ltd" at bounding box center [108, 174] width 78 height 5
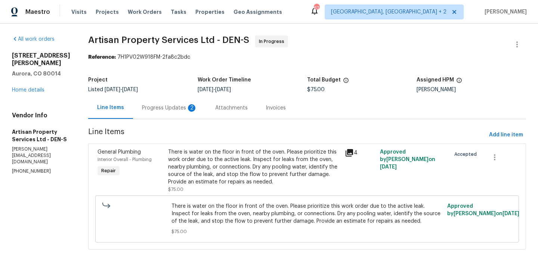
click at [153, 118] on div "Progress Updates 2" at bounding box center [169, 108] width 73 height 22
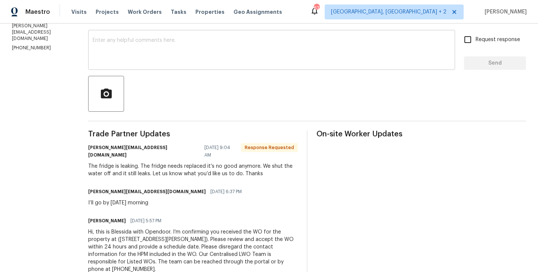
scroll to position [130, 0]
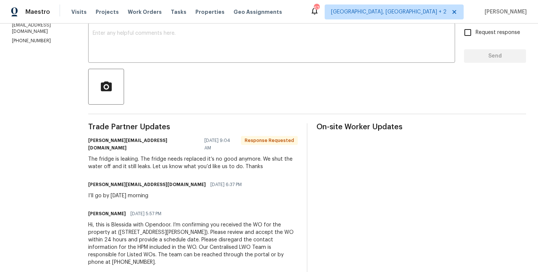
click at [88, 141] on h6 "brandon@artisan-ps.com" at bounding box center [144, 144] width 112 height 15
copy h6 "brandon"
click at [139, 39] on textarea at bounding box center [272, 44] width 358 height 26
paste textarea "brandon"
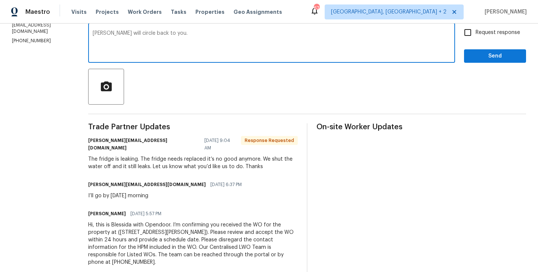
type textarea "brandon I will circle back to you."
click at [493, 26] on label "Request response" at bounding box center [490, 33] width 60 height 16
click at [475, 26] on input "Request response" at bounding box center [468, 33] width 16 height 16
checkbox input "true"
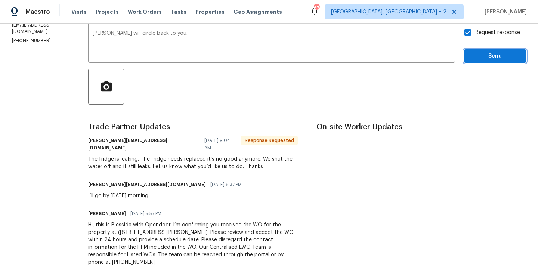
click at [481, 50] on button "Send" at bounding box center [495, 56] width 62 height 14
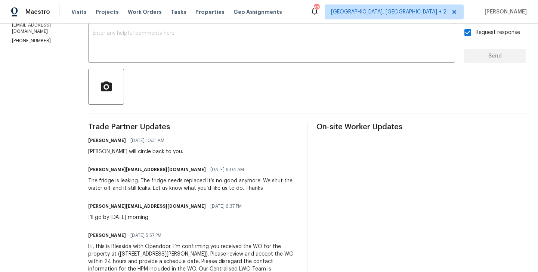
scroll to position [0, 0]
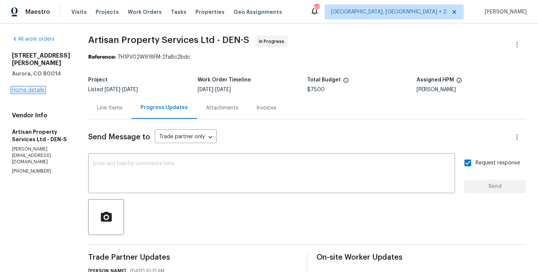
click at [39, 92] on link "Home details" at bounding box center [28, 89] width 32 height 5
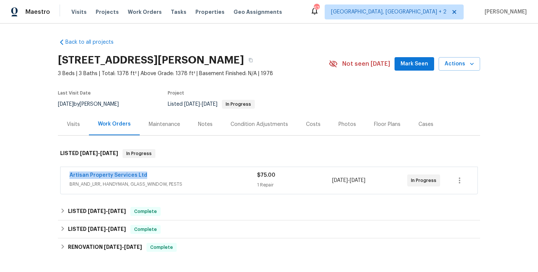
drag, startPoint x: 147, startPoint y: 177, endPoint x: 63, endPoint y: 177, distance: 83.6
click at [63, 177] on div "Artisan Property Services Ltd BRN_AND_LRR, HANDYMAN, GLASS_WINDOW, PESTS $75.00…" at bounding box center [268, 180] width 417 height 27
copy link "Artisan Property Services Ltd"
click at [88, 174] on link "Artisan Property Services Ltd" at bounding box center [108, 174] width 78 height 5
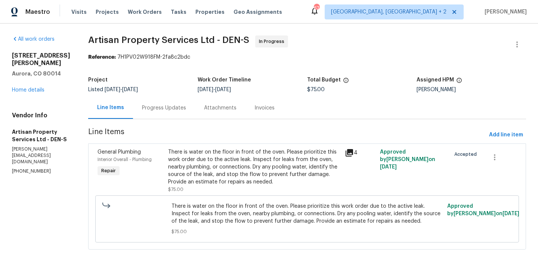
click at [142, 121] on section "Artisan Property Services Ltd - DEN-S In Progress Reference: 7H1PV02W918FM-2fa8…" at bounding box center [307, 146] width 438 height 223
click at [142, 114] on div "Progress Updates" at bounding box center [164, 108] width 62 height 22
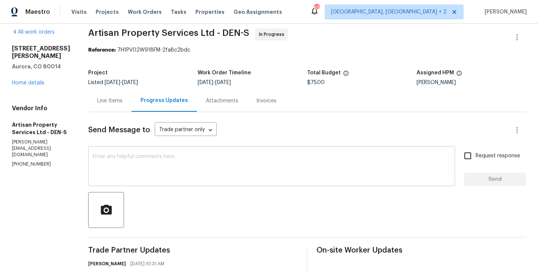
scroll to position [159, 0]
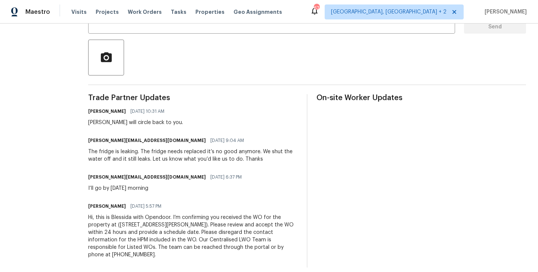
click at [135, 157] on div "The fridge is leaking. The fridge needs replaced it’s no good anymore. We shut …" at bounding box center [192, 155] width 209 height 15
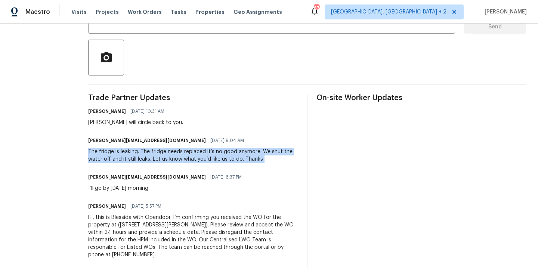
click at [135, 157] on div "The fridge is leaking. The fridge needs replaced it’s no good anymore. We shut …" at bounding box center [192, 155] width 209 height 15
copy div "The fridge is leaking. The fridge needs replaced it’s no good anymore. We shut …"
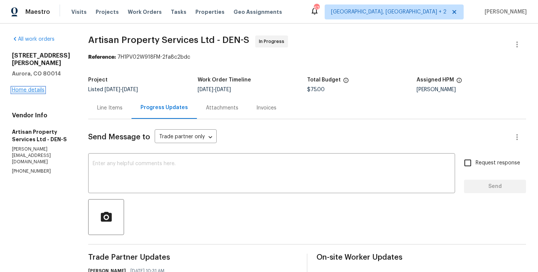
click at [36, 91] on link "Home details" at bounding box center [28, 89] width 32 height 5
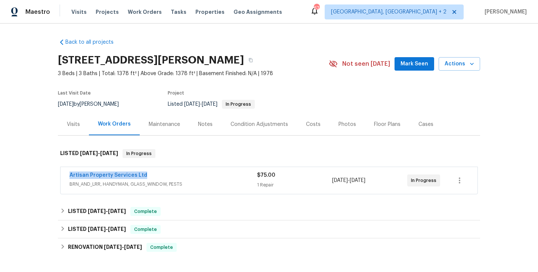
drag, startPoint x: 151, startPoint y: 172, endPoint x: 52, endPoint y: 172, distance: 99.3
click at [52, 172] on div "Back to all projects 2500 S Victor St Unit A, Aurora, CO 80014 3 Beds | 3 Baths…" at bounding box center [269, 148] width 538 height 248
copy link "Artisan Property Services Ltd"
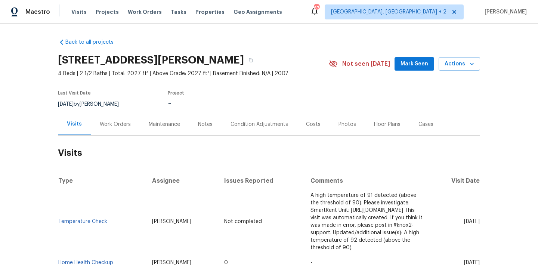
click at [125, 112] on div "Last Visit Date 8/22/2025 by Nelson Figueroa Project ..." at bounding box center [184, 99] width 253 height 27
click at [125, 119] on div "Work Orders" at bounding box center [115, 124] width 49 height 22
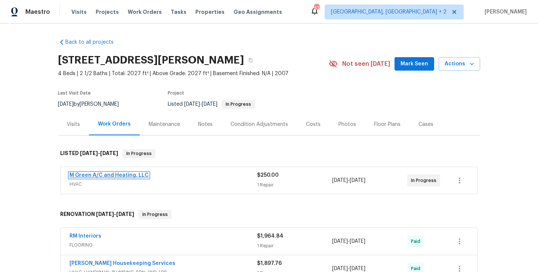
click at [133, 174] on link "M Green A/C and Heating, LLC" at bounding box center [108, 174] width 79 height 5
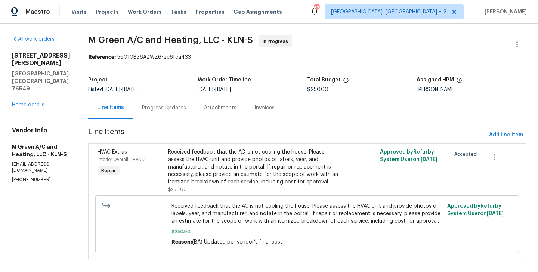
click at [174, 101] on div "Progress Updates" at bounding box center [164, 108] width 62 height 22
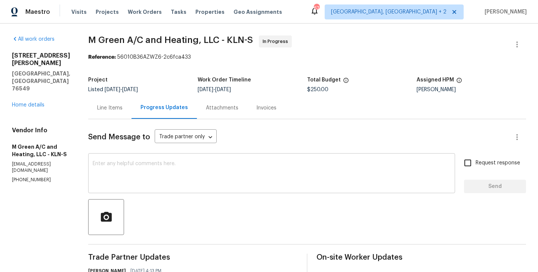
click at [177, 184] on textarea at bounding box center [272, 174] width 358 height 26
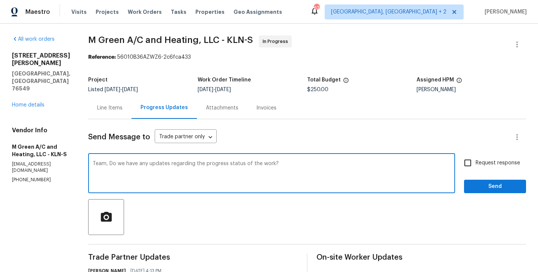
type textarea "Team, Do we have any updates regarding the progress status of the work?"
click at [482, 164] on span "Request response" at bounding box center [497, 163] width 44 height 8
click at [475, 164] on input "Request response" at bounding box center [468, 163] width 16 height 16
checkbox input "true"
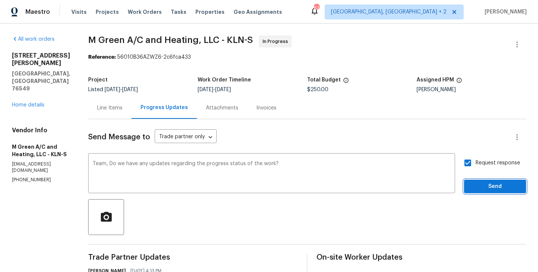
click at [479, 187] on span "Send" at bounding box center [495, 186] width 50 height 9
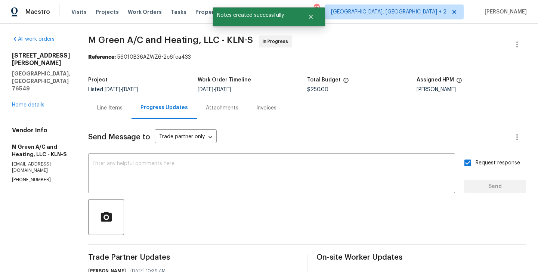
drag, startPoint x: 105, startPoint y: 35, endPoint x: 215, endPoint y: 35, distance: 109.8
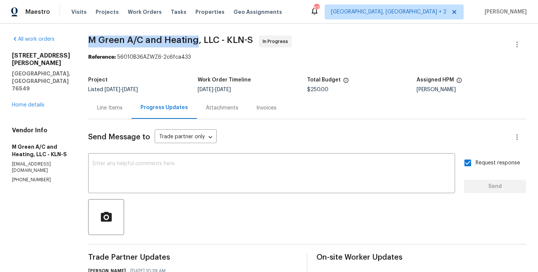
drag, startPoint x: 215, startPoint y: 39, endPoint x: 101, endPoint y: 38, distance: 114.2
copy span "M Green A/C and Heating"
click at [33, 102] on link "Home details" at bounding box center [28, 104] width 32 height 5
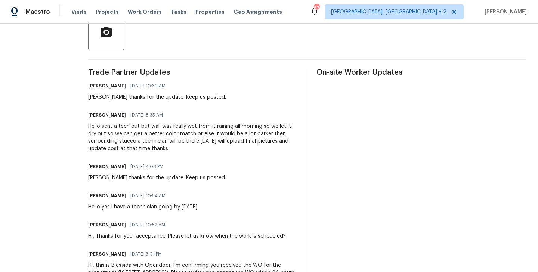
scroll to position [179, 0]
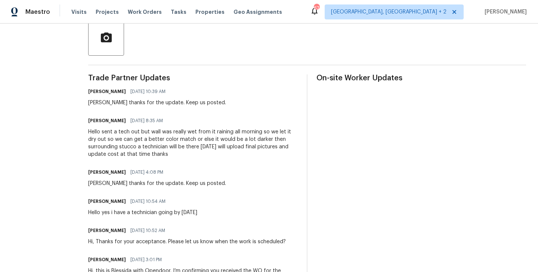
click at [204, 133] on div "Hello sent a tech out but wall was really wet from it raining all morning so we…" at bounding box center [192, 143] width 209 height 30
click at [112, 118] on h6 "[PERSON_NAME]" at bounding box center [107, 120] width 38 height 7
copy h6 "[PERSON_NAME]"
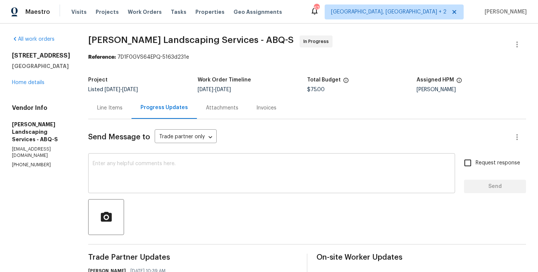
click at [133, 191] on div "x ​" at bounding box center [271, 174] width 367 height 38
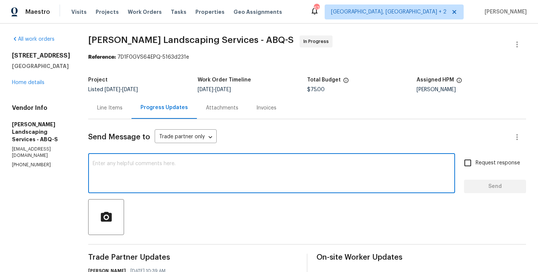
paste textarea "[PERSON_NAME]"
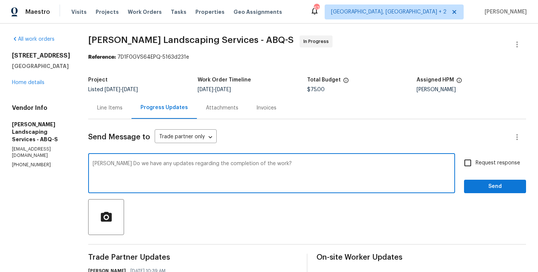
type textarea "[PERSON_NAME] Do we have any updates regarding the completion of the work?"
click at [483, 168] on label "Request response" at bounding box center [490, 163] width 60 height 16
click at [475, 168] on input "Request response" at bounding box center [468, 163] width 16 height 16
checkbox input "true"
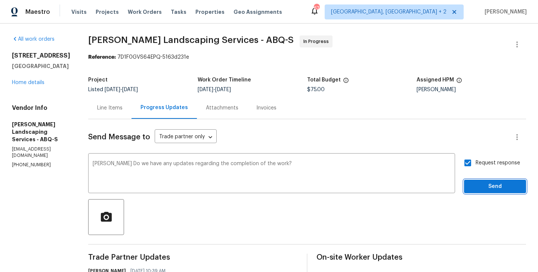
click at [479, 189] on span "Send" at bounding box center [495, 186] width 50 height 9
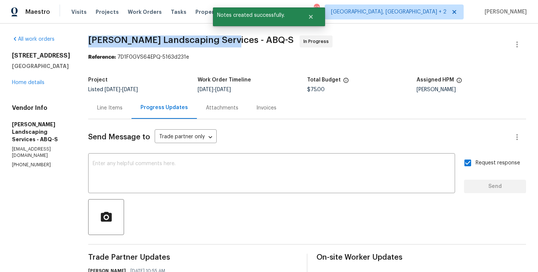
drag, startPoint x: 105, startPoint y: 40, endPoint x: 243, endPoint y: 40, distance: 138.9
copy span "[PERSON_NAME] Landscaping Services"
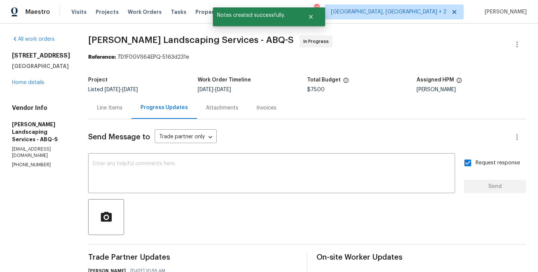
click at [26, 83] on link "Home details" at bounding box center [28, 82] width 32 height 5
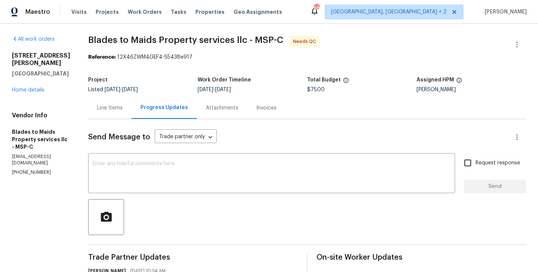
click at [118, 117] on div "Line Items" at bounding box center [109, 108] width 43 height 22
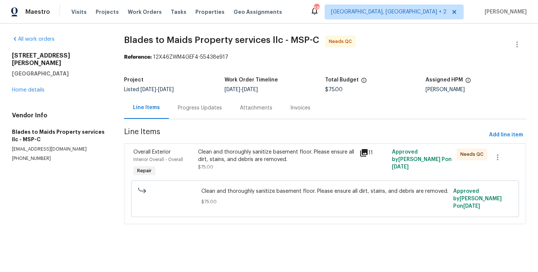
click at [265, 166] on div "Clean and thoroughly sanitize basement floor. Please ensure all dirt, stains, a…" at bounding box center [276, 159] width 157 height 22
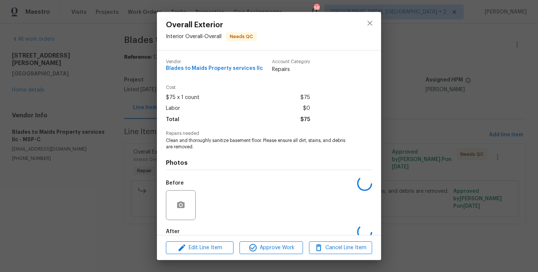
scroll to position [41, 0]
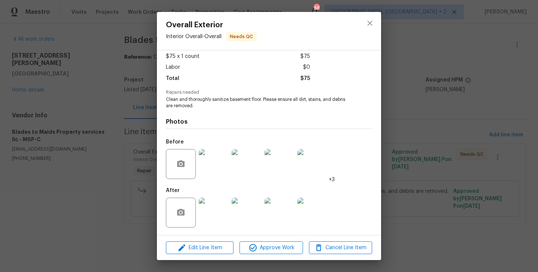
click at [98, 160] on div "Overall Exterior Interior Overall - Overall Needs QC Vendor Blades to Maids Pro…" at bounding box center [269, 136] width 538 height 272
